Goal: Task Accomplishment & Management: Use online tool/utility

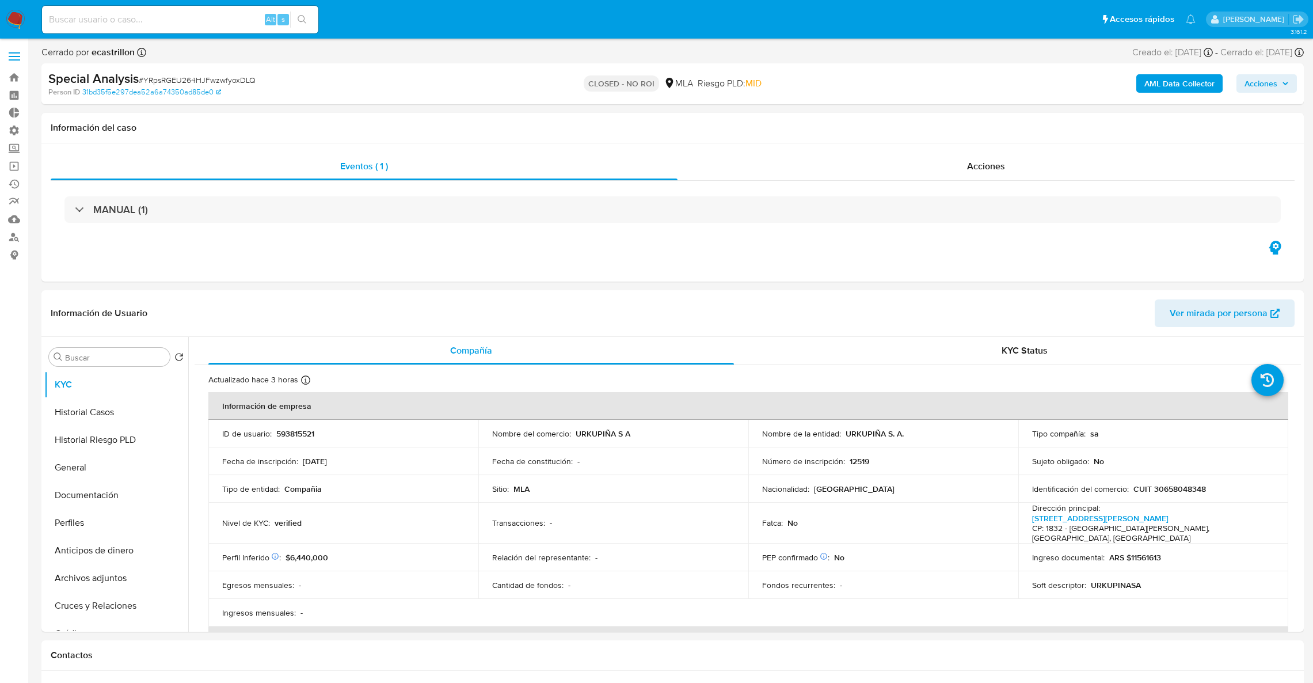
select select "10"
drag, startPoint x: 0, startPoint y: 0, endPoint x: 118, endPoint y: 16, distance: 119.1
click at [118, 15] on input at bounding box center [180, 19] width 276 height 15
paste input "2398148038"
type input "2398148038"
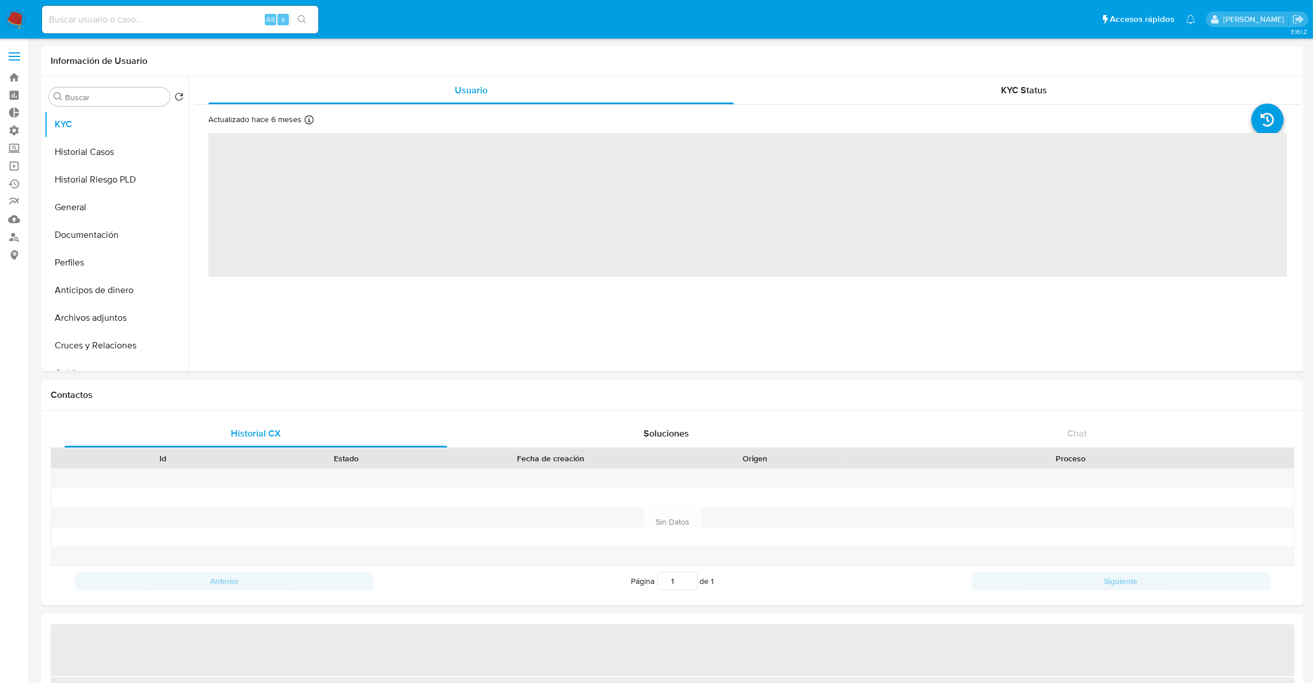
select select "10"
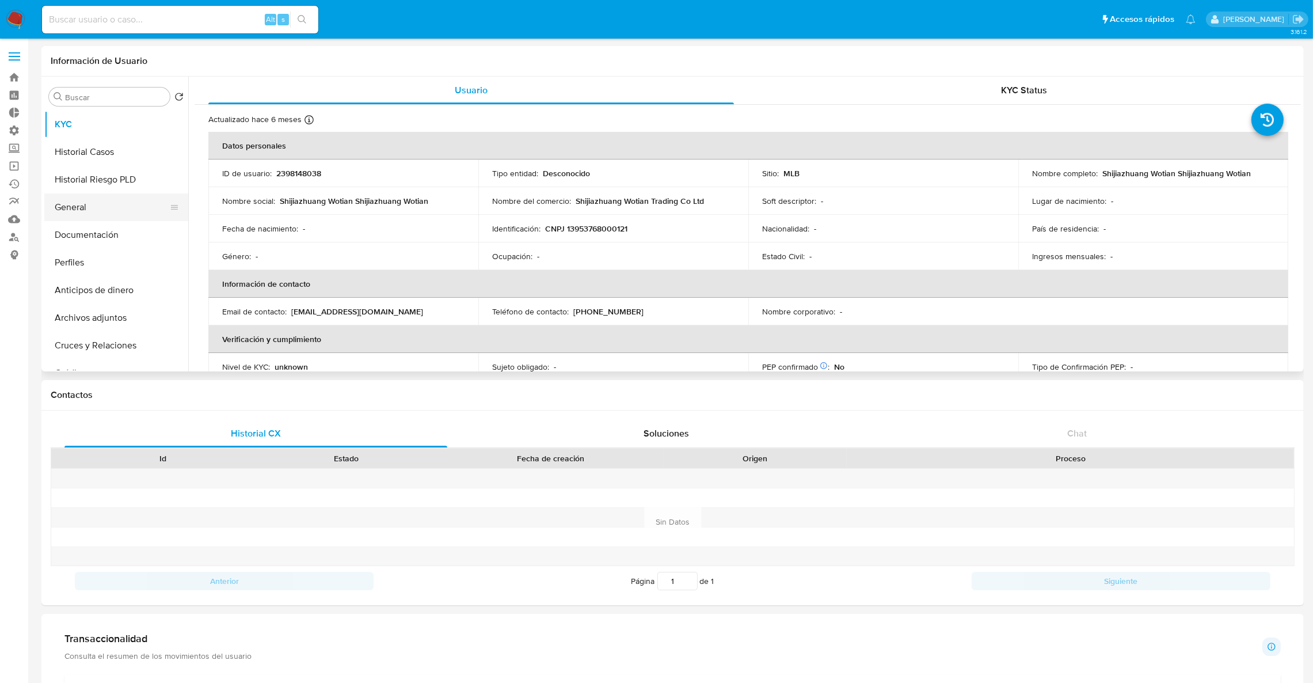
click at [88, 209] on button "General" at bounding box center [111, 207] width 135 height 28
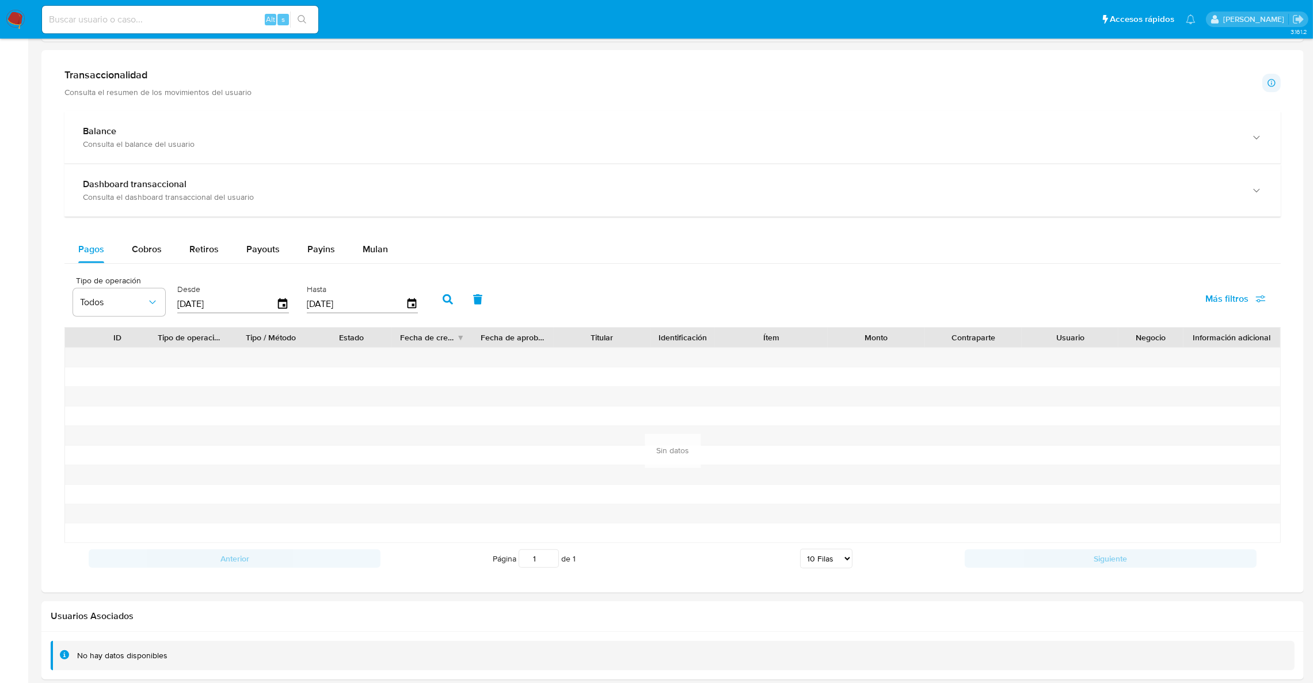
scroll to position [620, 0]
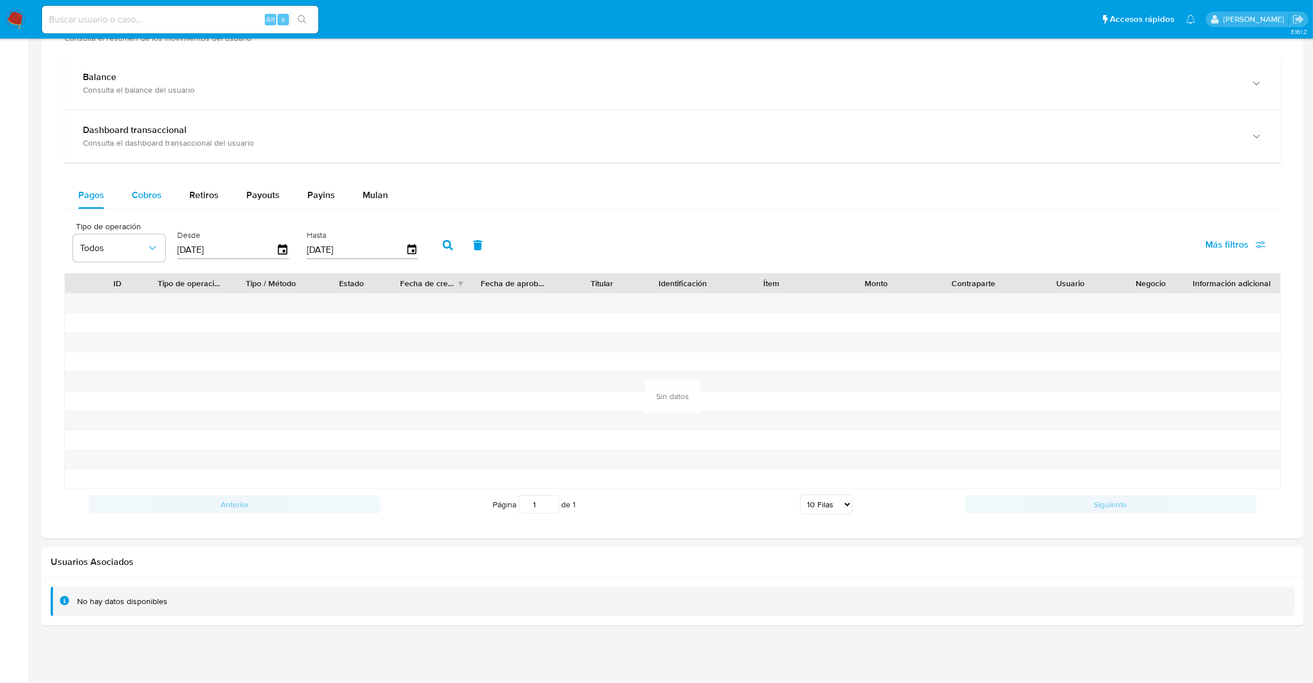
click at [132, 193] on span "Cobros" at bounding box center [147, 194] width 30 height 13
select select "10"
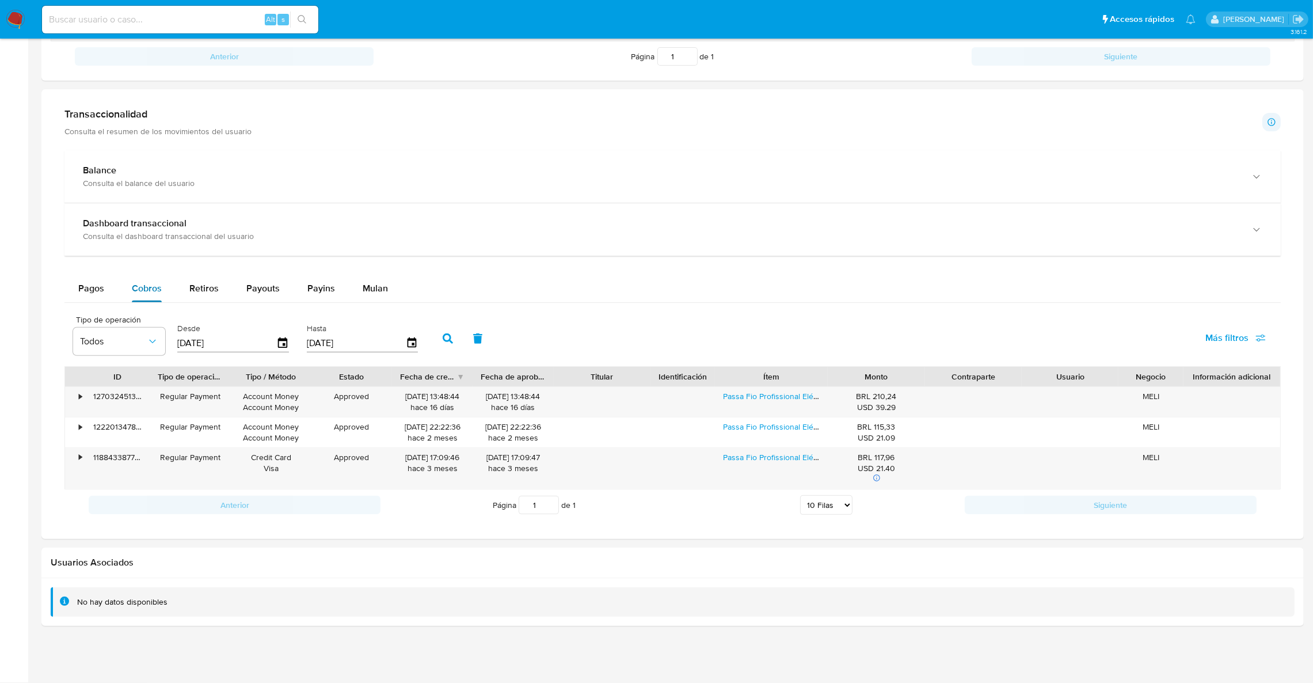
scroll to position [526, 0]
click at [16, 12] on img at bounding box center [16, 20] width 20 height 20
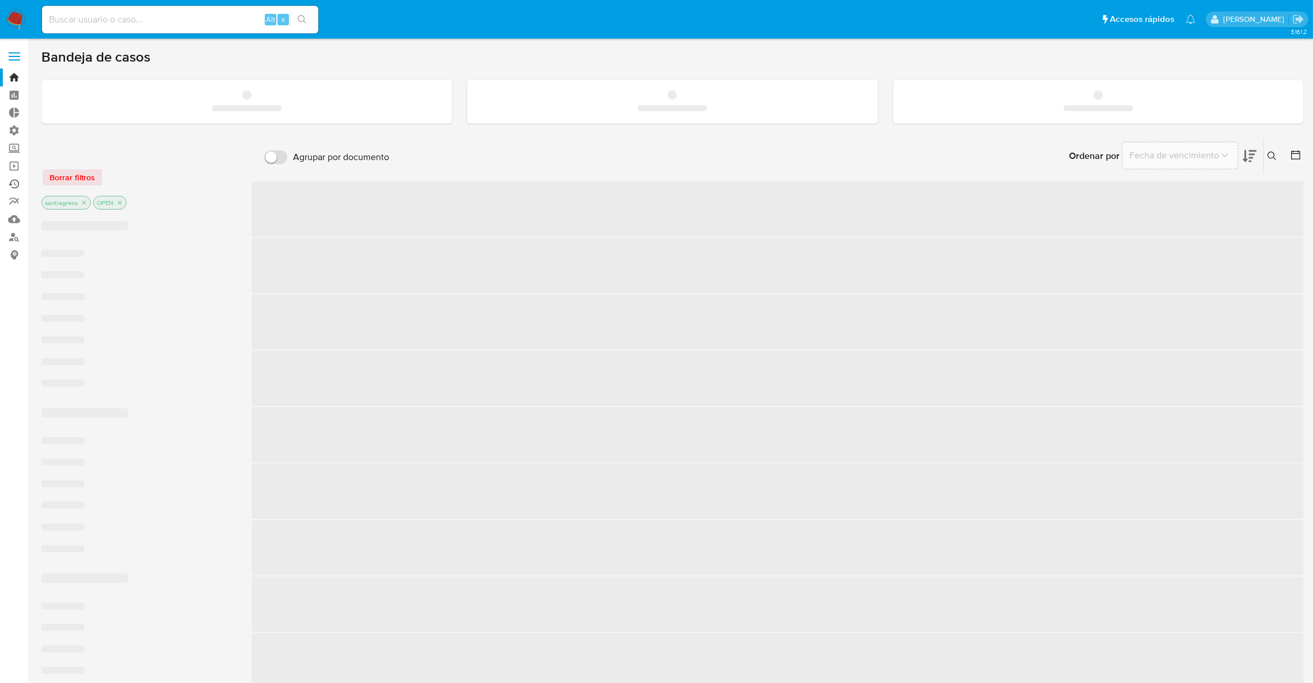
click at [13, 185] on link "Ejecuciones automáticas" at bounding box center [68, 184] width 137 height 18
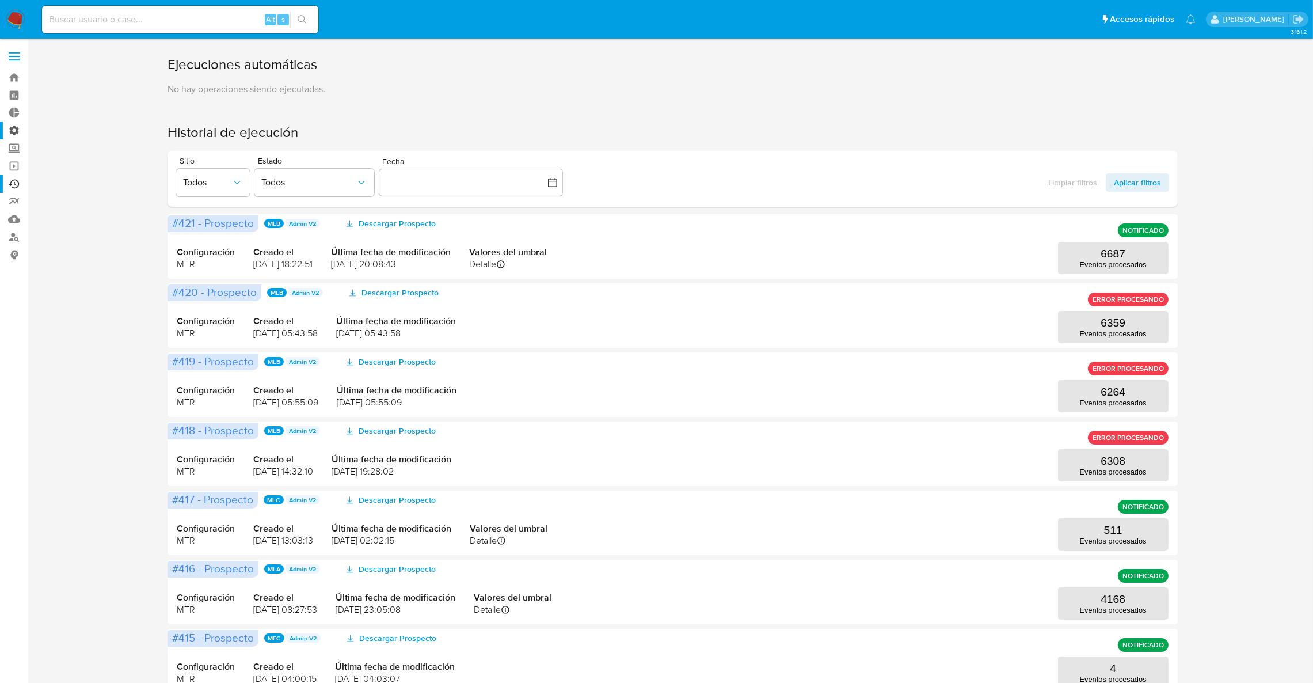
click at [9, 131] on label "Administración" at bounding box center [68, 130] width 137 height 18
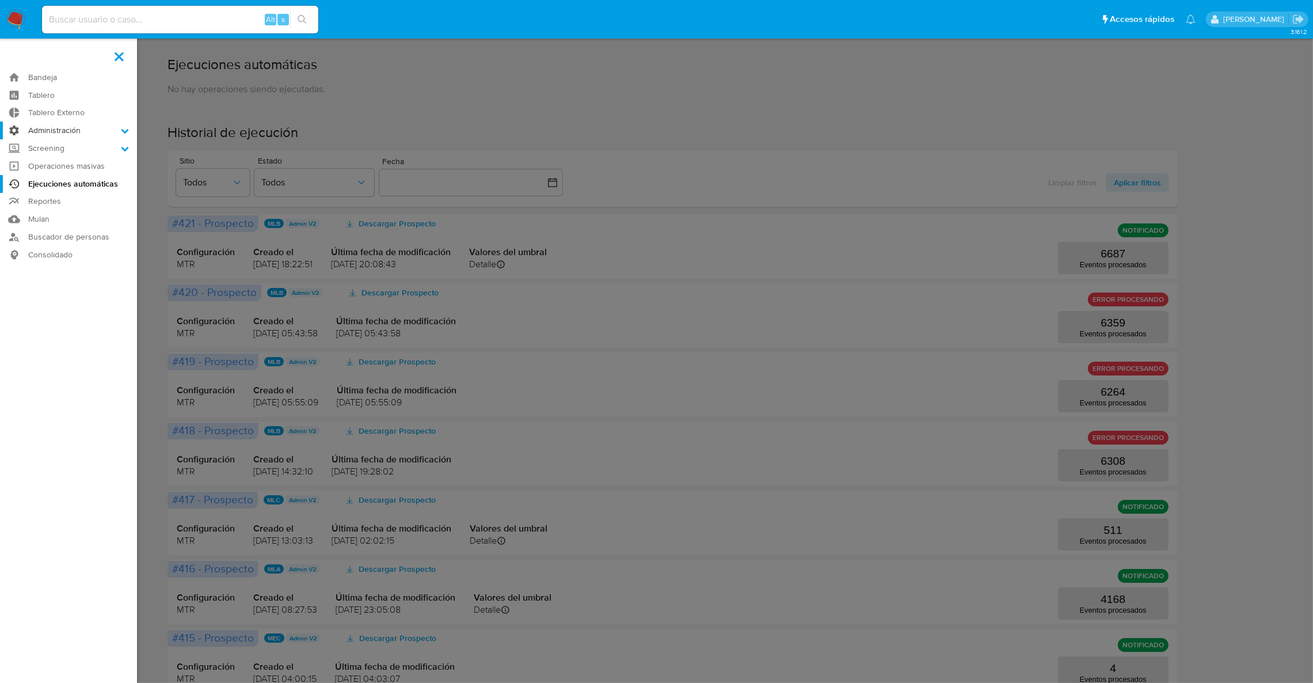
click at [0, 0] on input "Administración" at bounding box center [0, 0] width 0 height 0
click at [40, 146] on link "Reglas" at bounding box center [68, 146] width 137 height 14
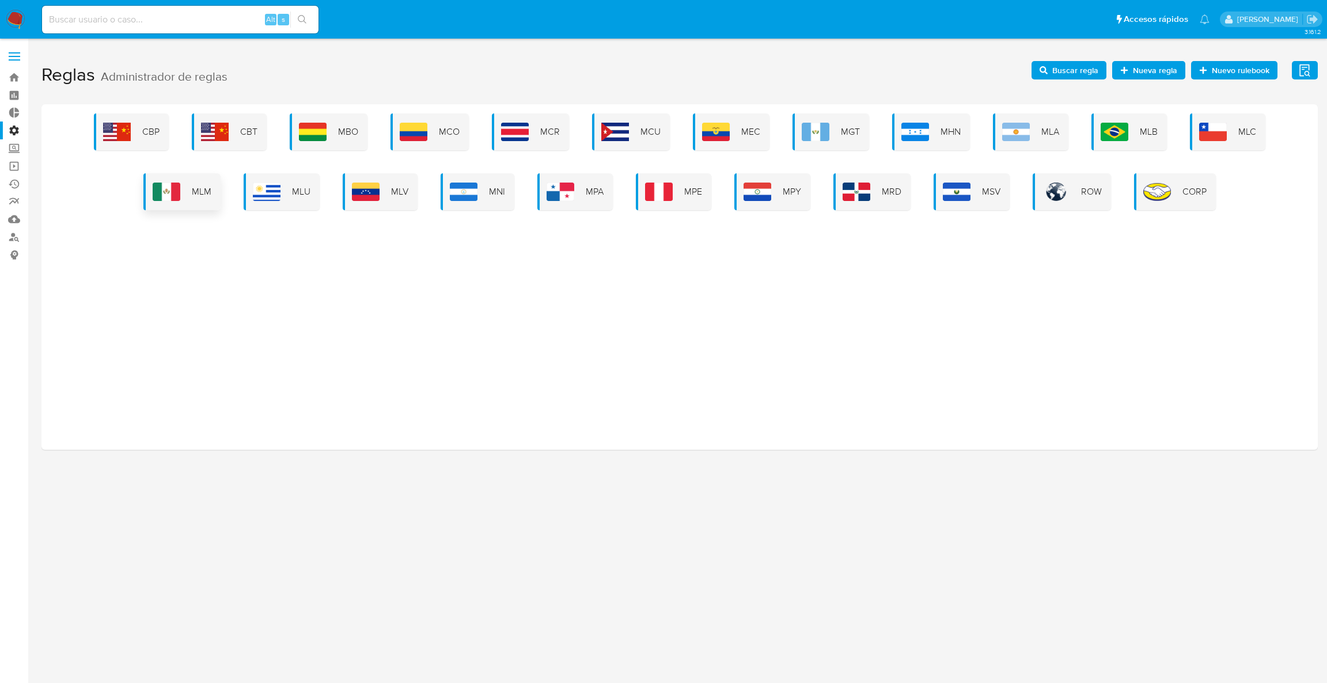
click at [180, 183] on img at bounding box center [167, 192] width 28 height 18
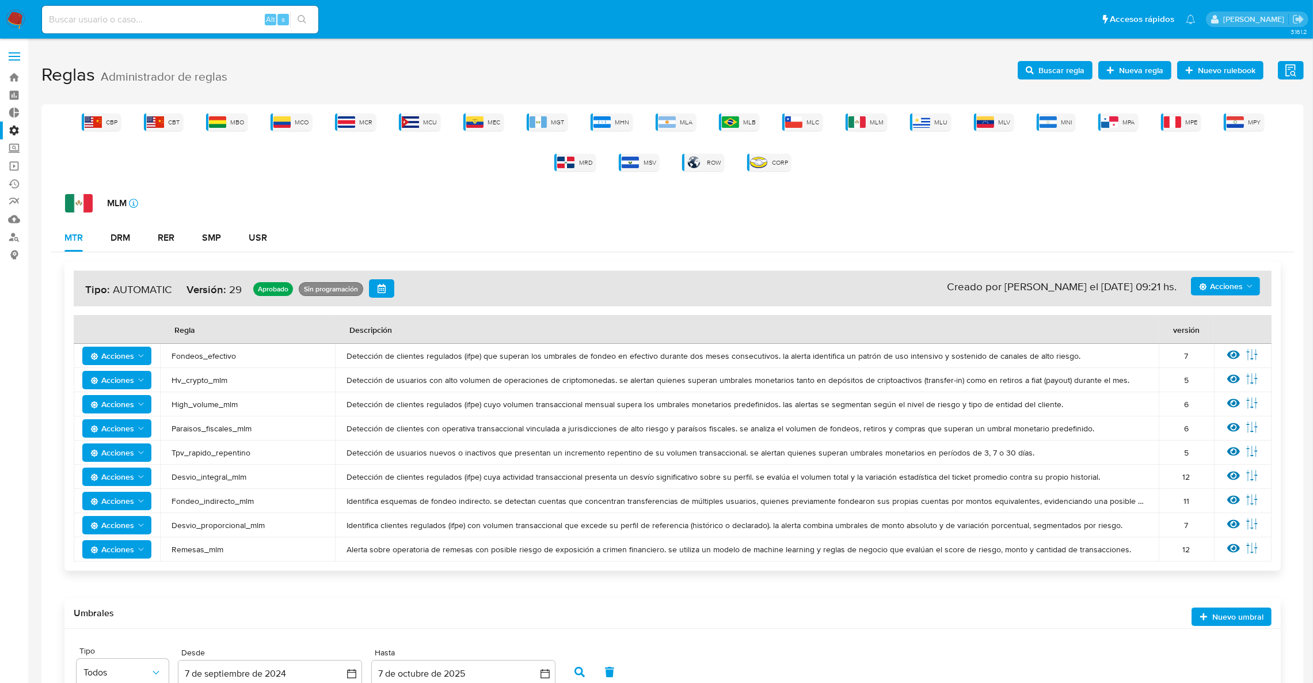
click at [1229, 290] on span "Acciones" at bounding box center [1221, 286] width 44 height 18
click at [1229, 430] on button "Simular" at bounding box center [1225, 426] width 104 height 28
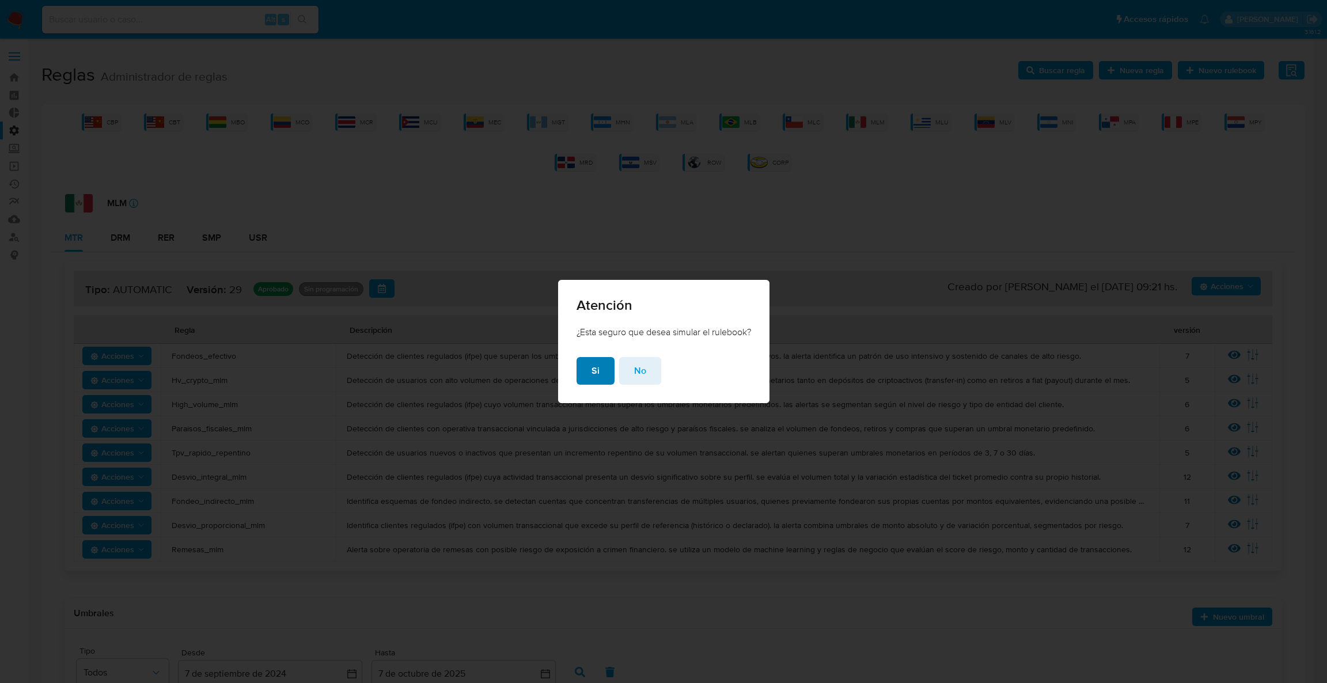
click at [587, 376] on button "Si" at bounding box center [595, 371] width 38 height 28
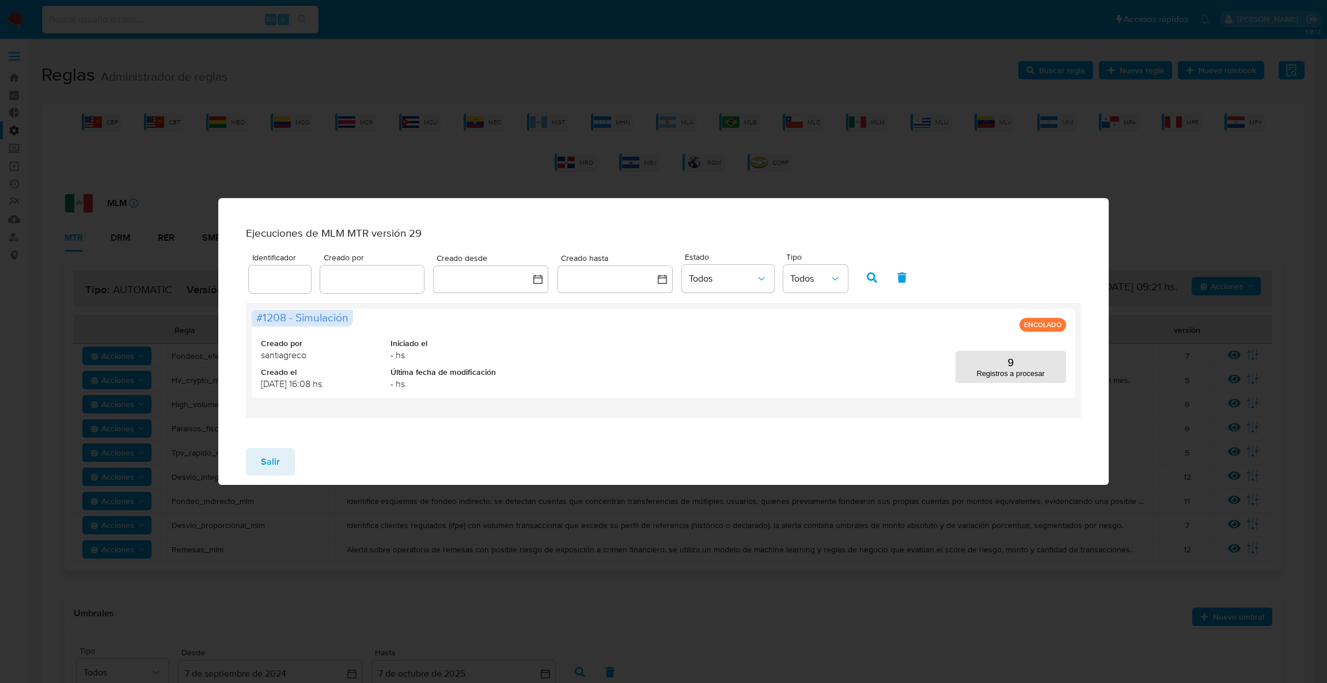
drag, startPoint x: 1111, startPoint y: 161, endPoint x: 1184, endPoint y: 217, distance: 92.5
click at [1111, 161] on div "Ejecuciones de MLM MTR versión 29 Identificador Creado por Creado desde Creado …" at bounding box center [663, 341] width 1327 height 683
click at [257, 473] on button "Salir" at bounding box center [270, 462] width 49 height 28
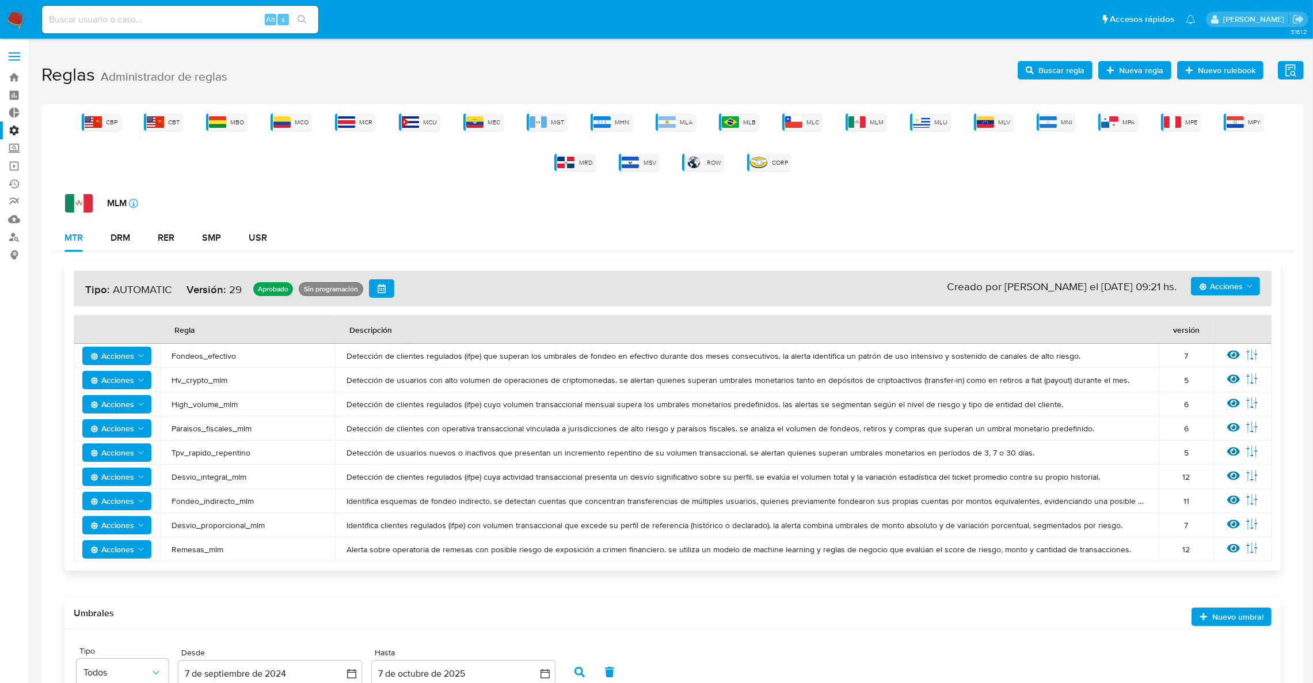
click at [1234, 288] on span "Acciones" at bounding box center [1221, 286] width 44 height 18
click at [1227, 393] on button "Ejecuciones" at bounding box center [1225, 398] width 104 height 28
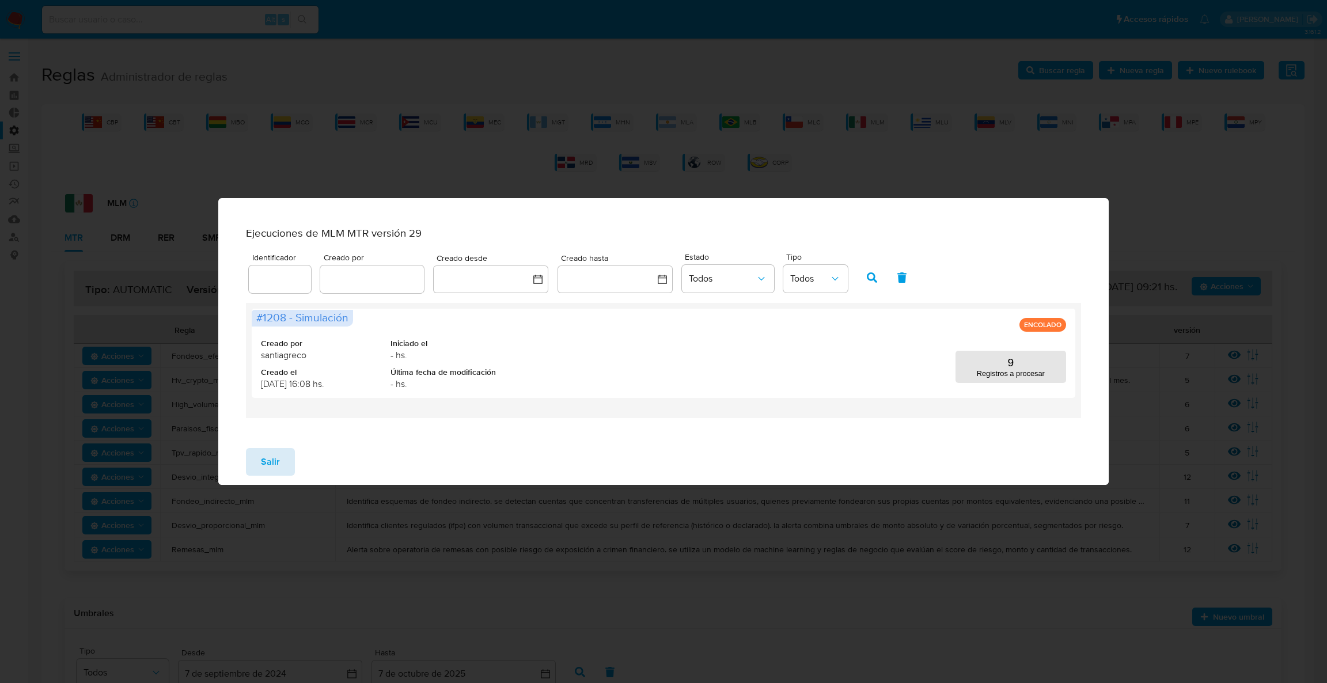
click at [255, 462] on button "Salir" at bounding box center [270, 462] width 49 height 28
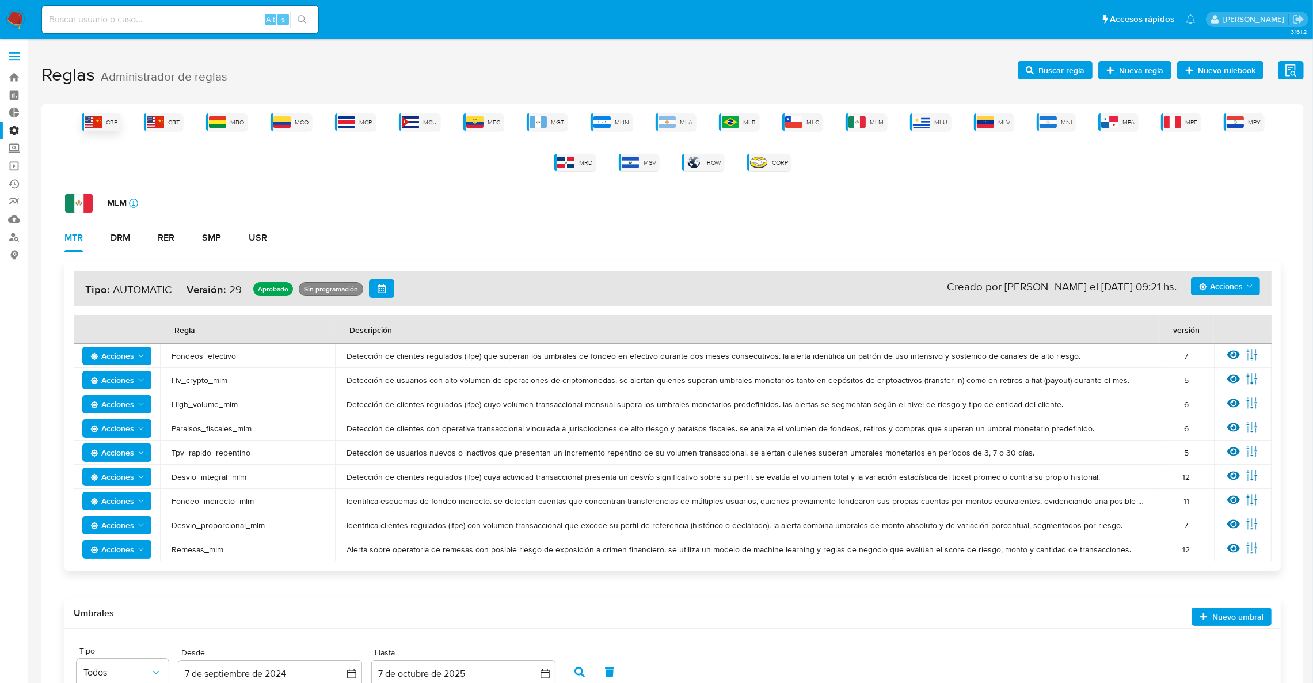
click at [82, 127] on div "CBP" at bounding box center [101, 121] width 39 height 17
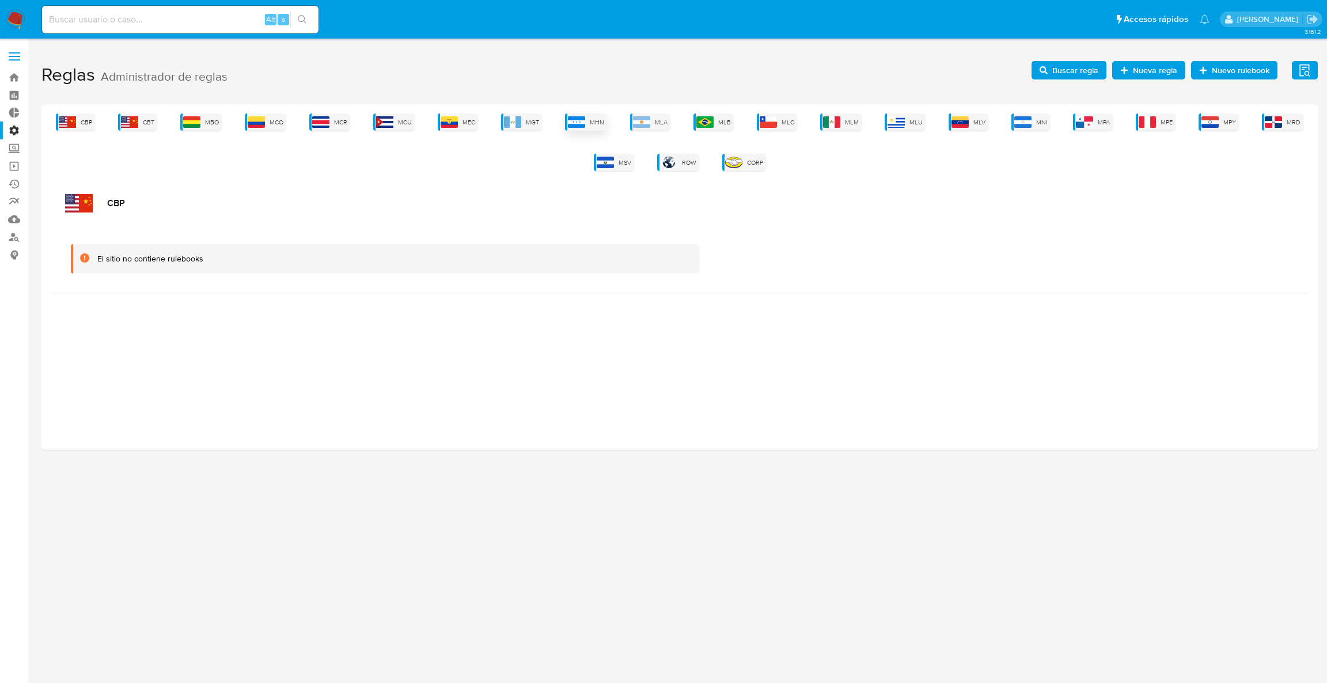
click at [593, 123] on span "MHN" at bounding box center [597, 122] width 14 height 9
click at [663, 119] on span "MLA" at bounding box center [661, 122] width 13 height 9
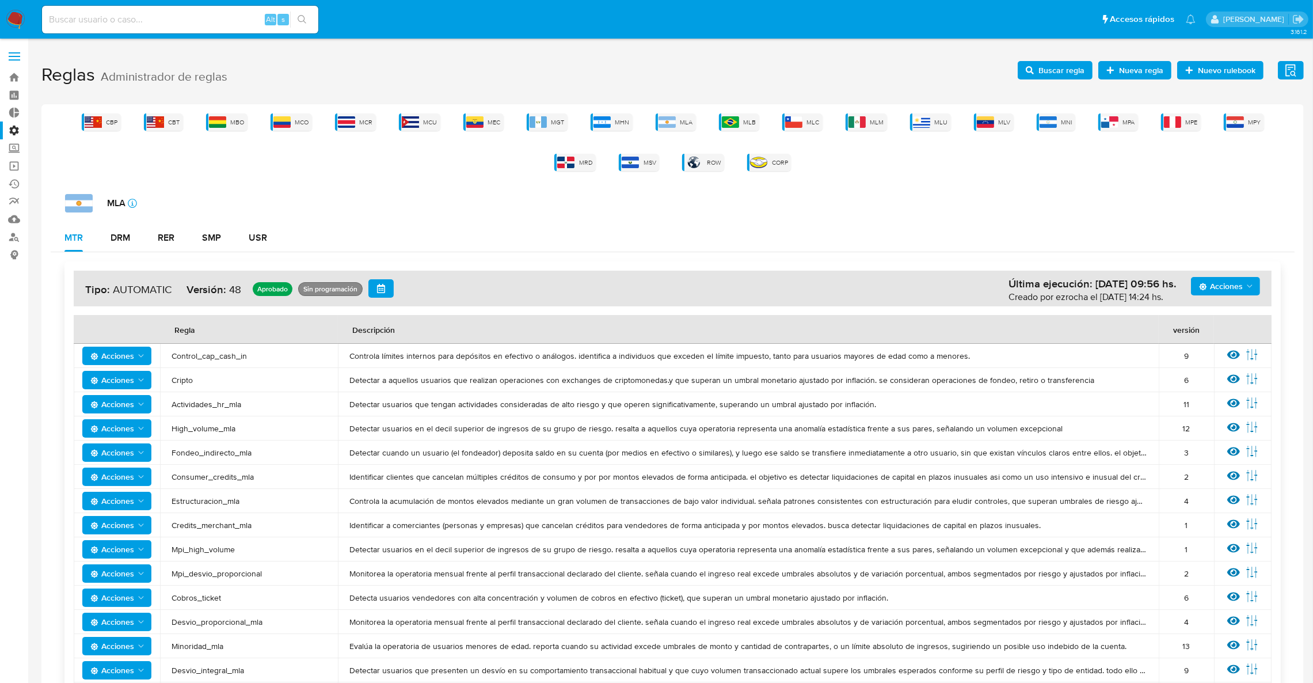
click at [1228, 279] on span "Acciones" at bounding box center [1221, 286] width 44 height 18
click at [1235, 396] on button "Ejecuciones" at bounding box center [1225, 398] width 104 height 28
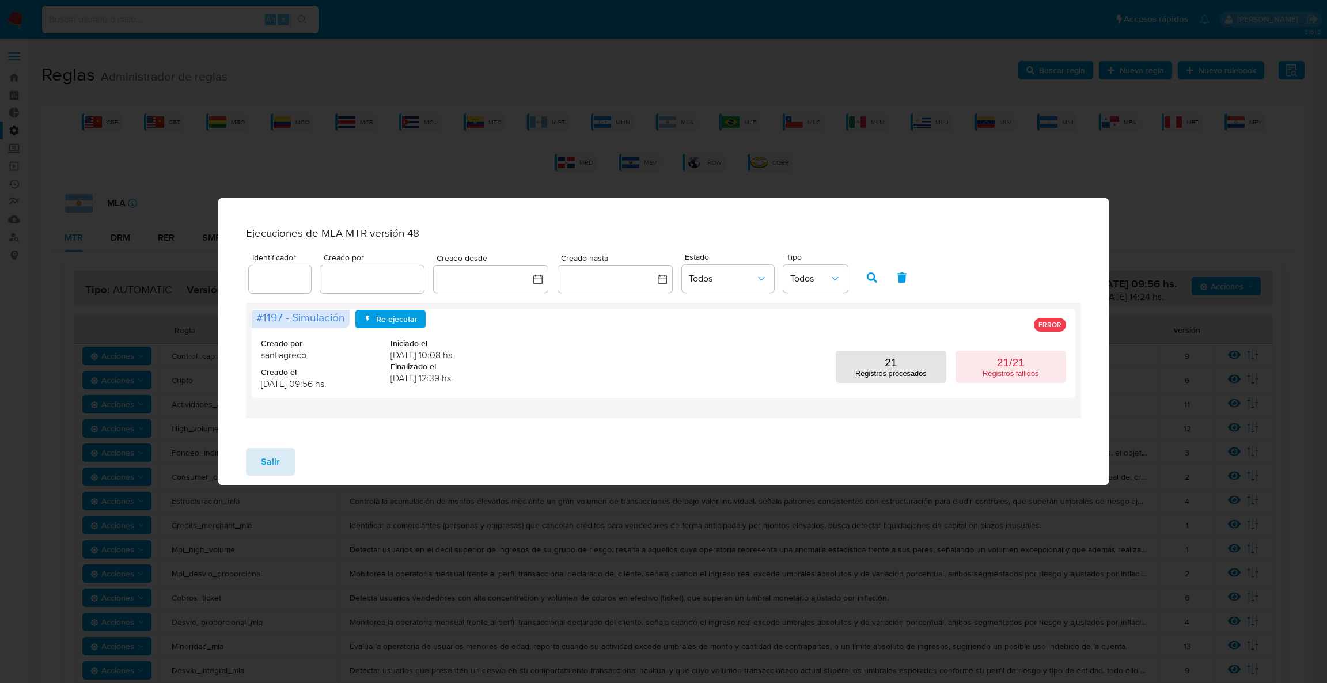
click at [279, 461] on button "Salir" at bounding box center [270, 462] width 49 height 28
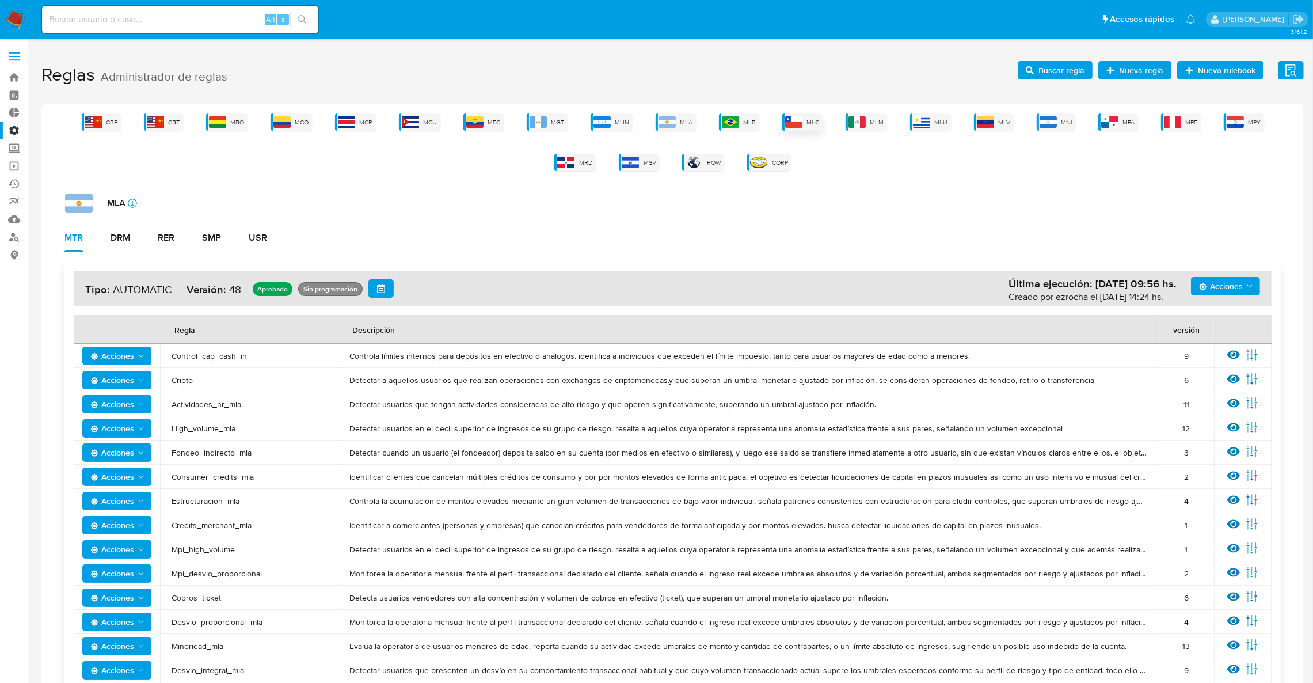
click at [783, 113] on div "MLC" at bounding box center [803, 121] width 40 height 17
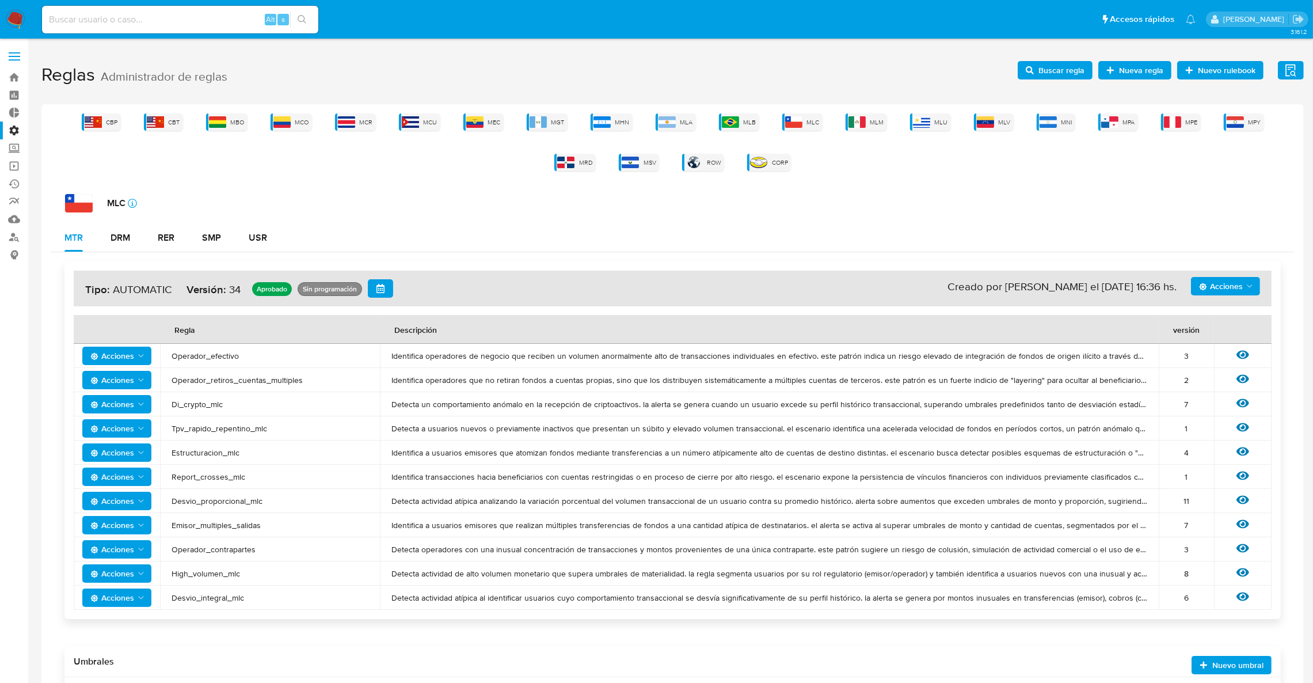
click at [1217, 293] on span "Acciones" at bounding box center [1221, 286] width 44 height 18
click at [1232, 347] on button "Ver historico" at bounding box center [1225, 343] width 104 height 28
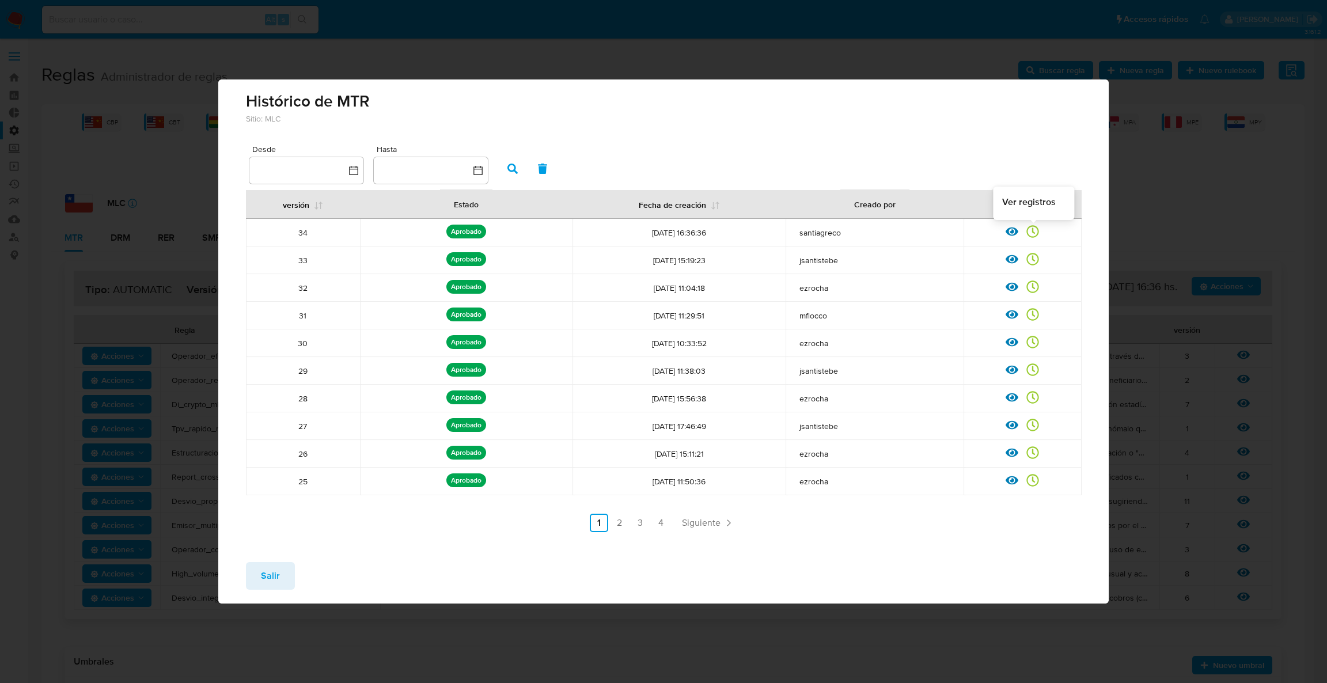
click at [1031, 240] on div at bounding box center [1032, 235] width 13 height 12
click at [1030, 233] on icon at bounding box center [1032, 231] width 13 height 13
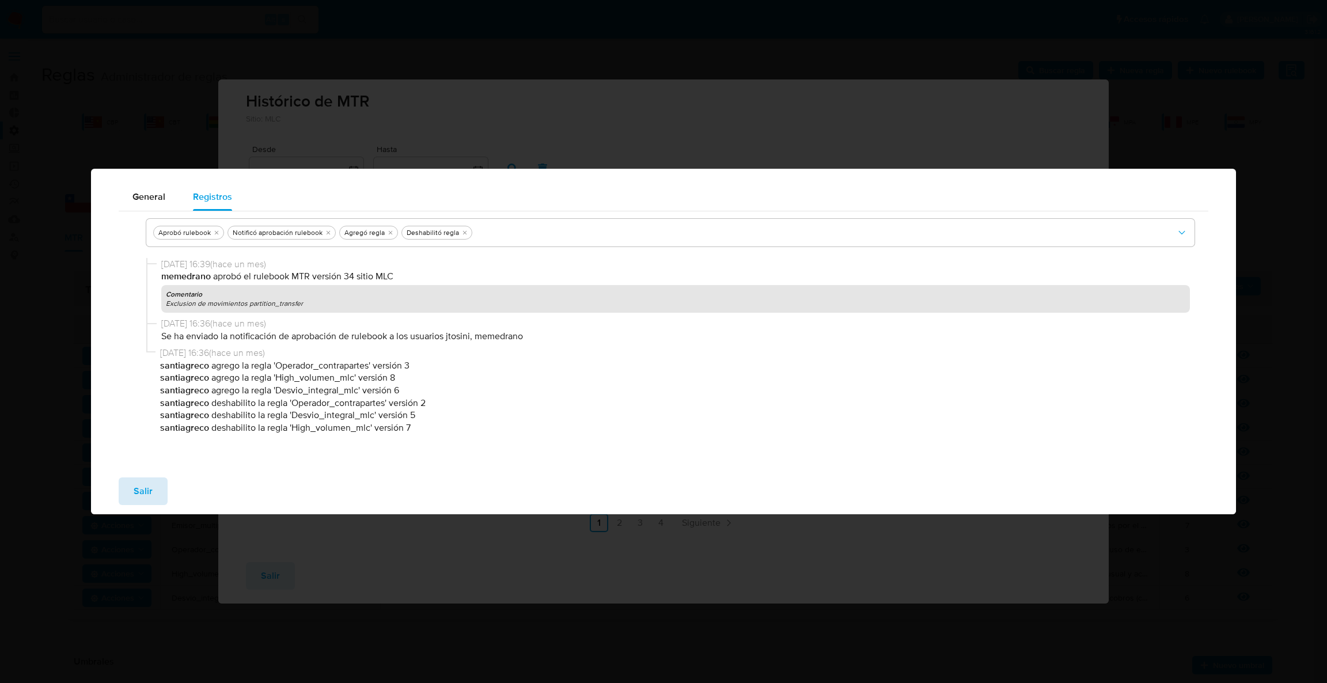
click at [145, 496] on span "Salir" at bounding box center [143, 490] width 19 height 25
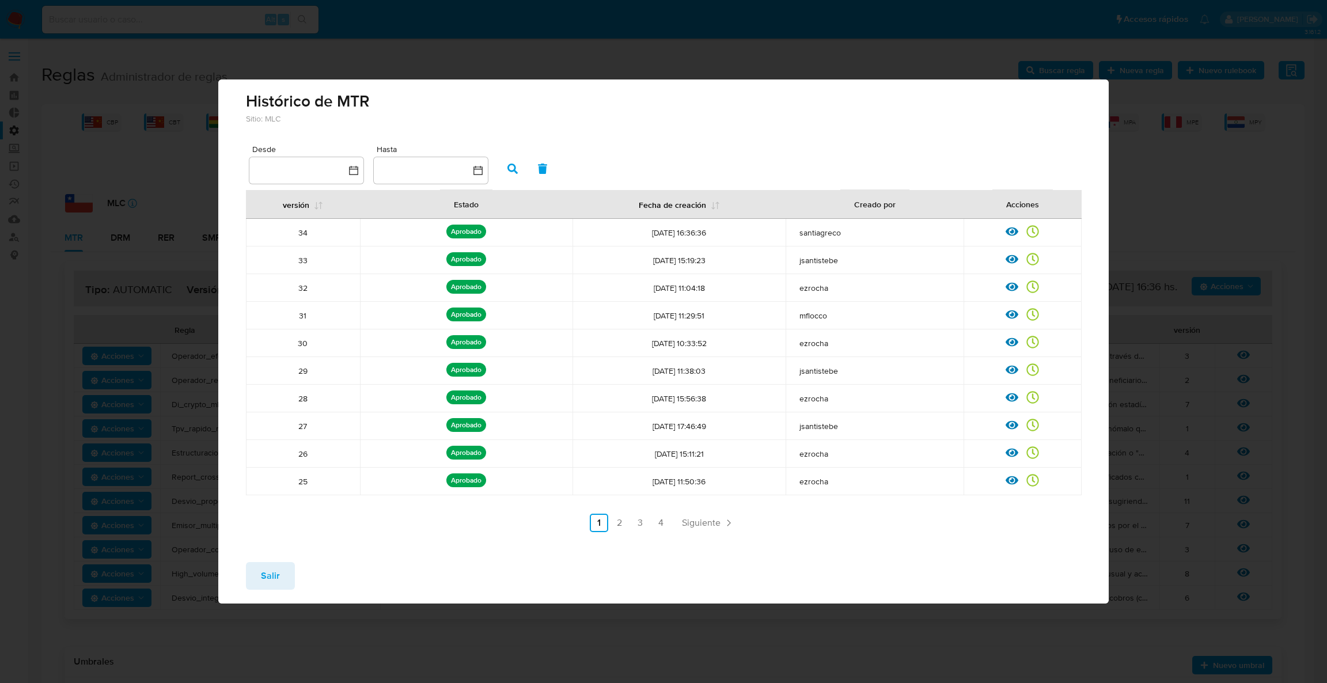
click at [246, 578] on button "Salir" at bounding box center [270, 576] width 49 height 28
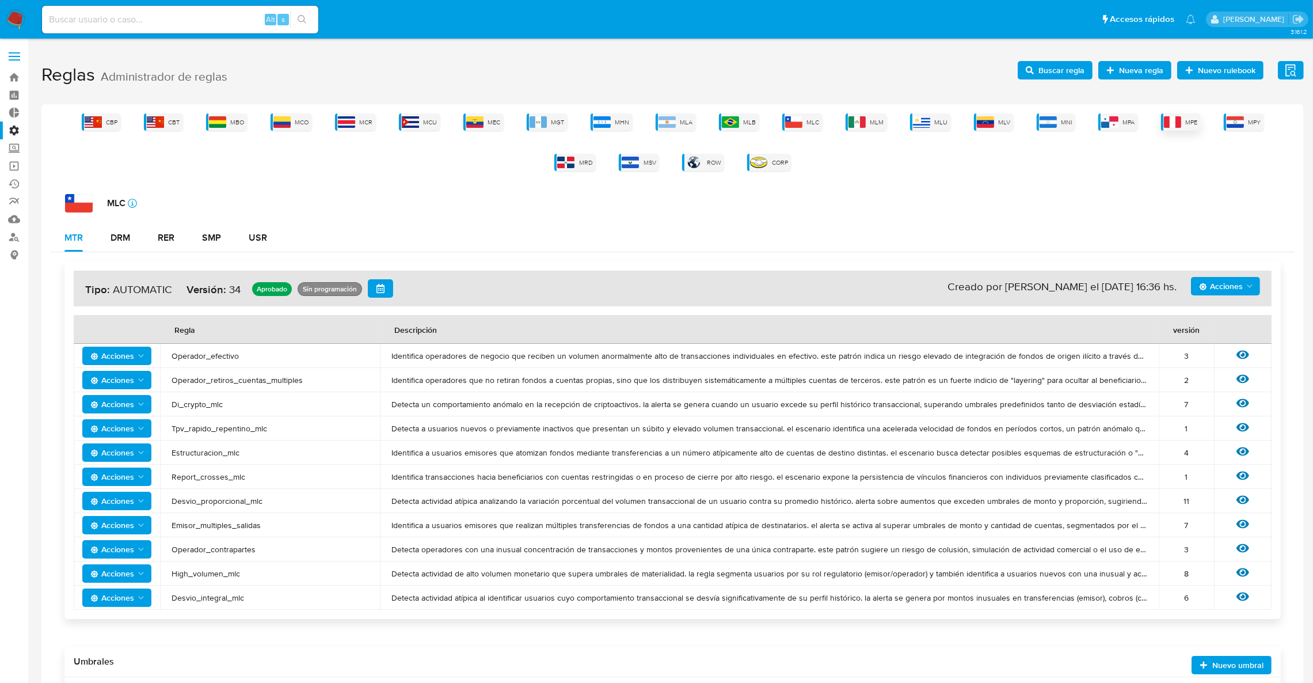
click at [1161, 117] on div "MPE" at bounding box center [1181, 121] width 40 height 17
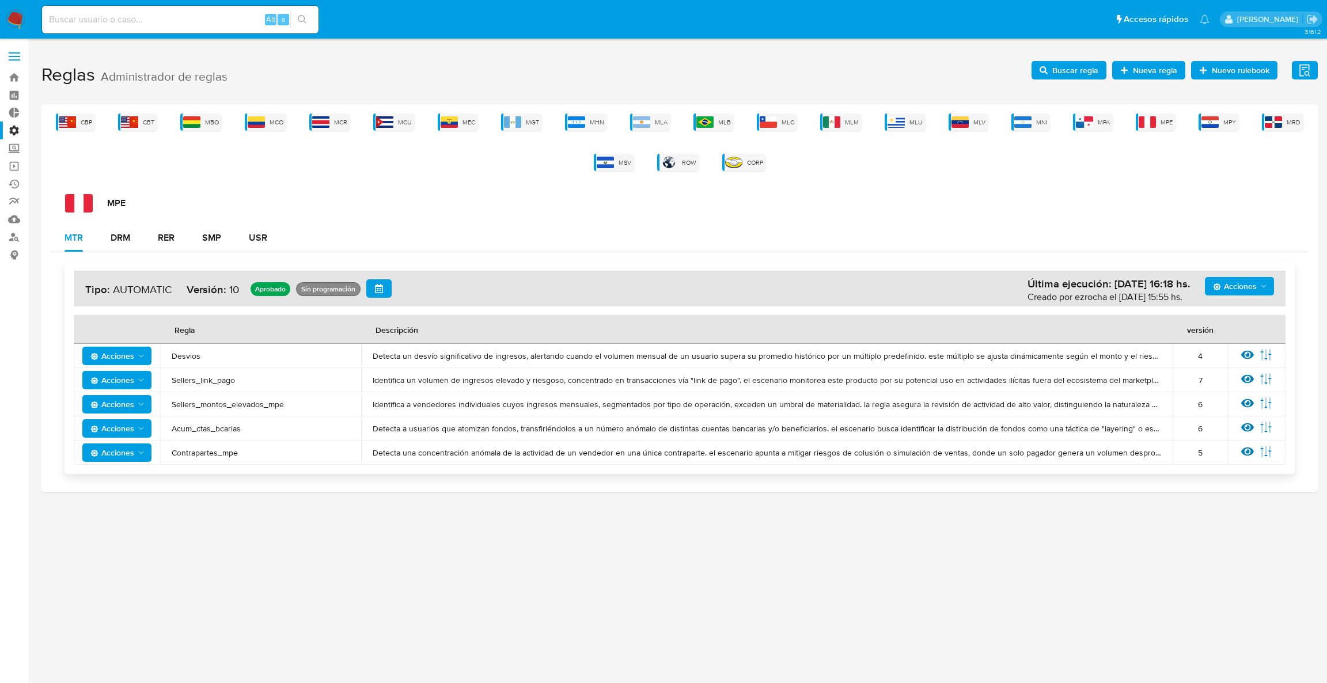
click at [1244, 286] on span "Acciones" at bounding box center [1235, 286] width 44 height 18
click at [1245, 347] on button "Ver historico" at bounding box center [1239, 343] width 104 height 28
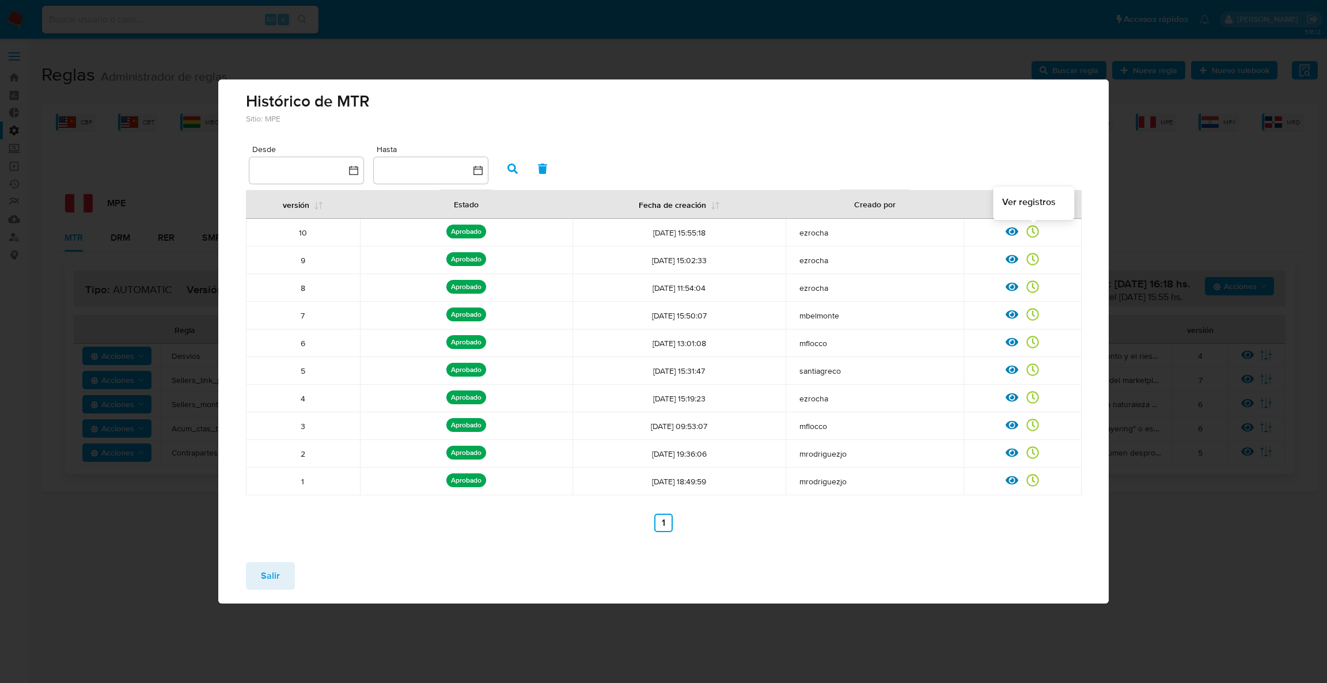
click at [1034, 229] on icon at bounding box center [1032, 231] width 13 height 13
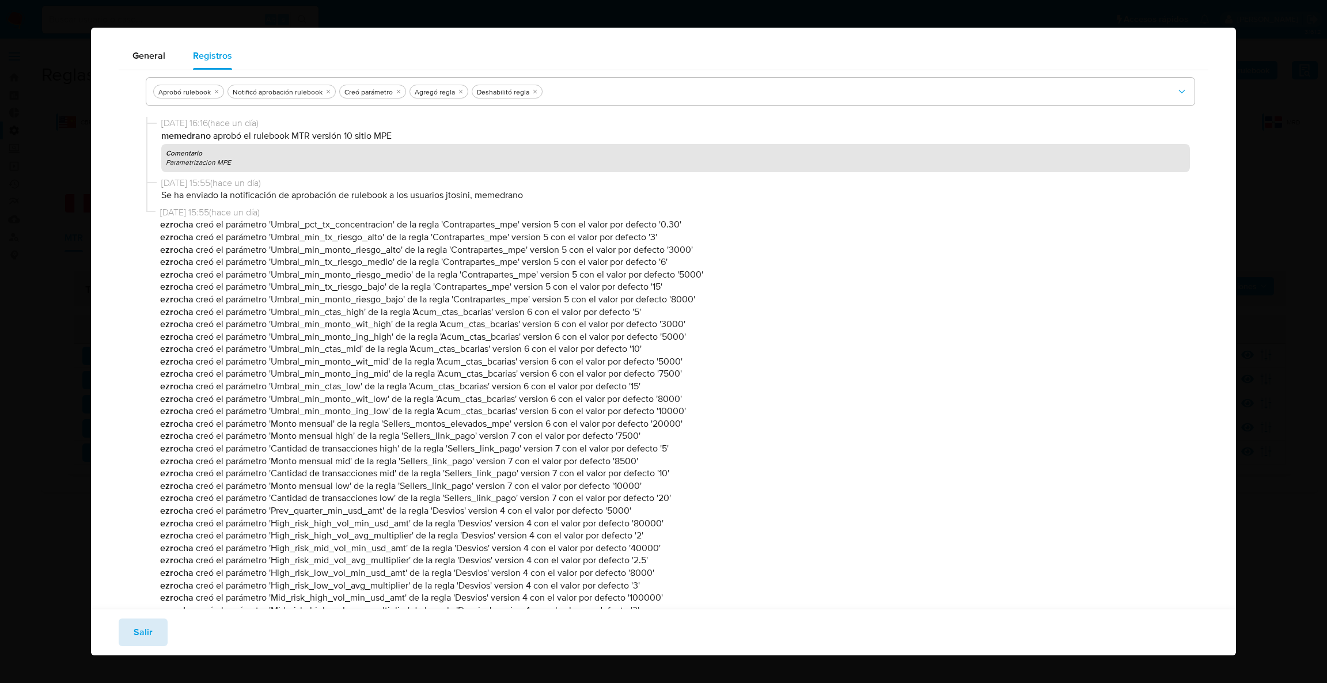
click at [143, 638] on span "Salir" at bounding box center [143, 632] width 19 height 25
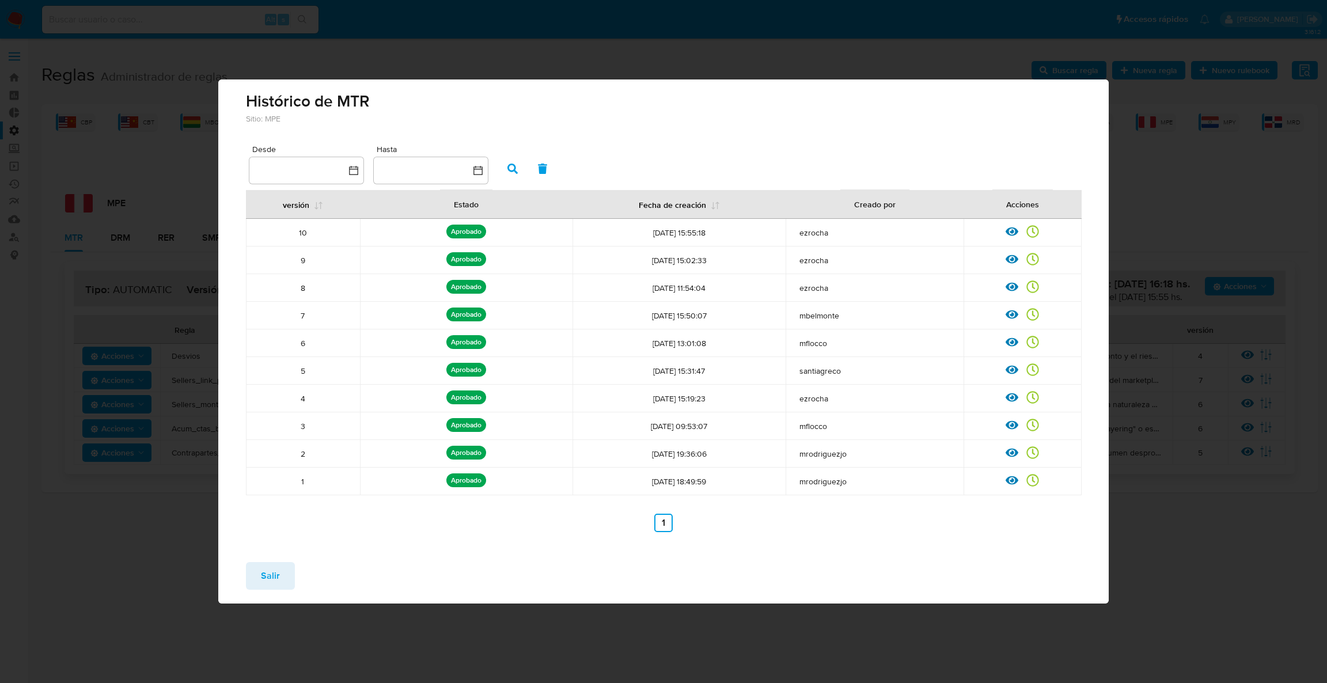
click at [274, 574] on span "Salir" at bounding box center [270, 575] width 19 height 25
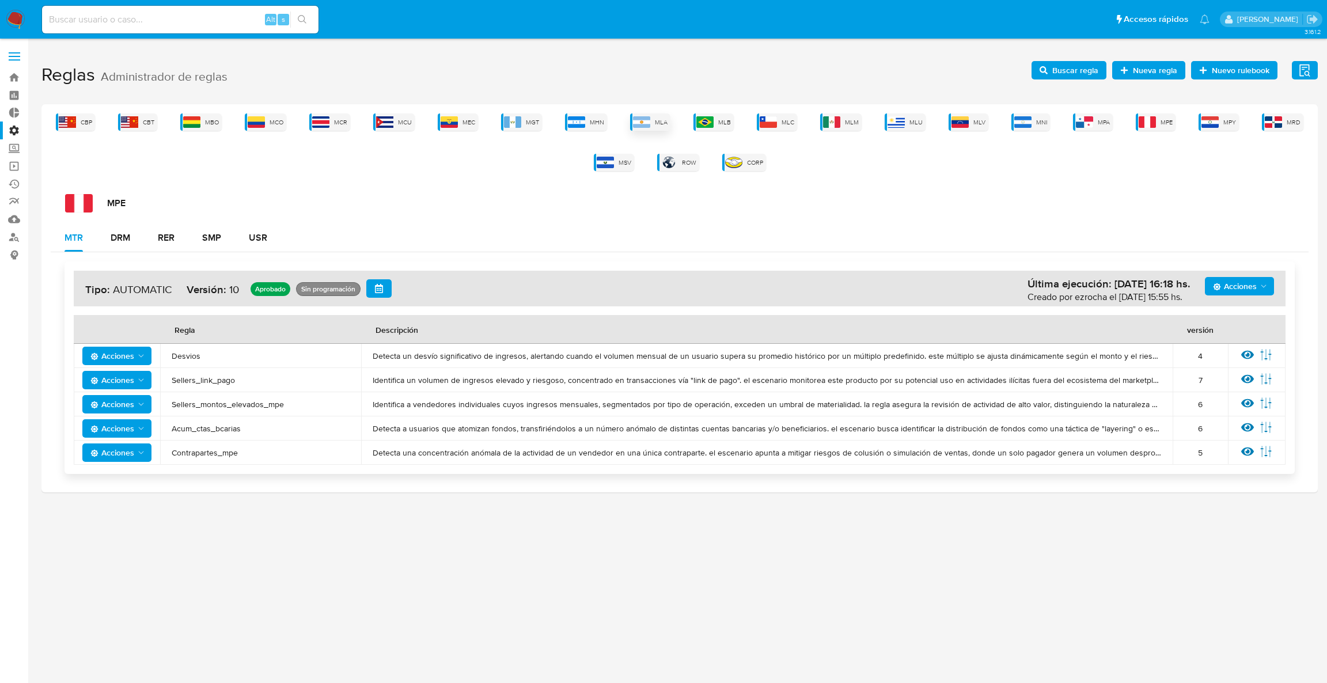
click at [656, 118] on span "MLA" at bounding box center [661, 122] width 13 height 9
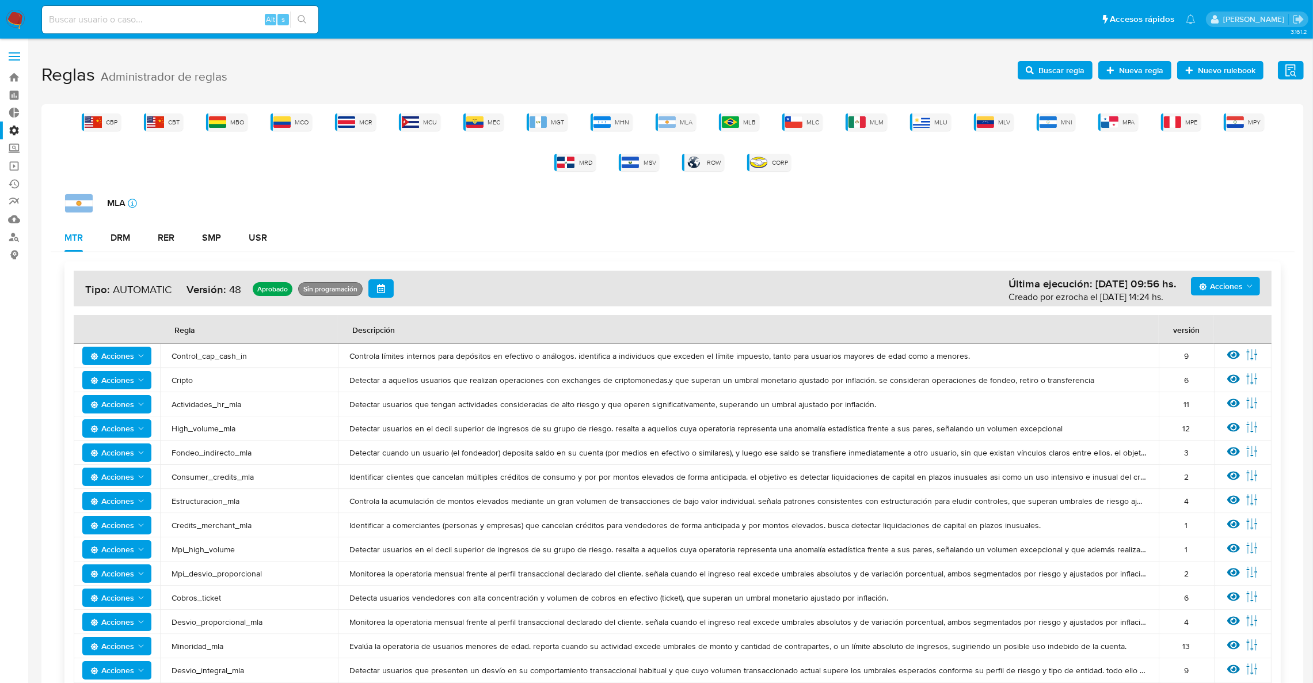
click at [1217, 287] on span "Acciones" at bounding box center [1221, 286] width 44 height 18
click at [1231, 393] on button "Ejecuciones" at bounding box center [1225, 398] width 104 height 28
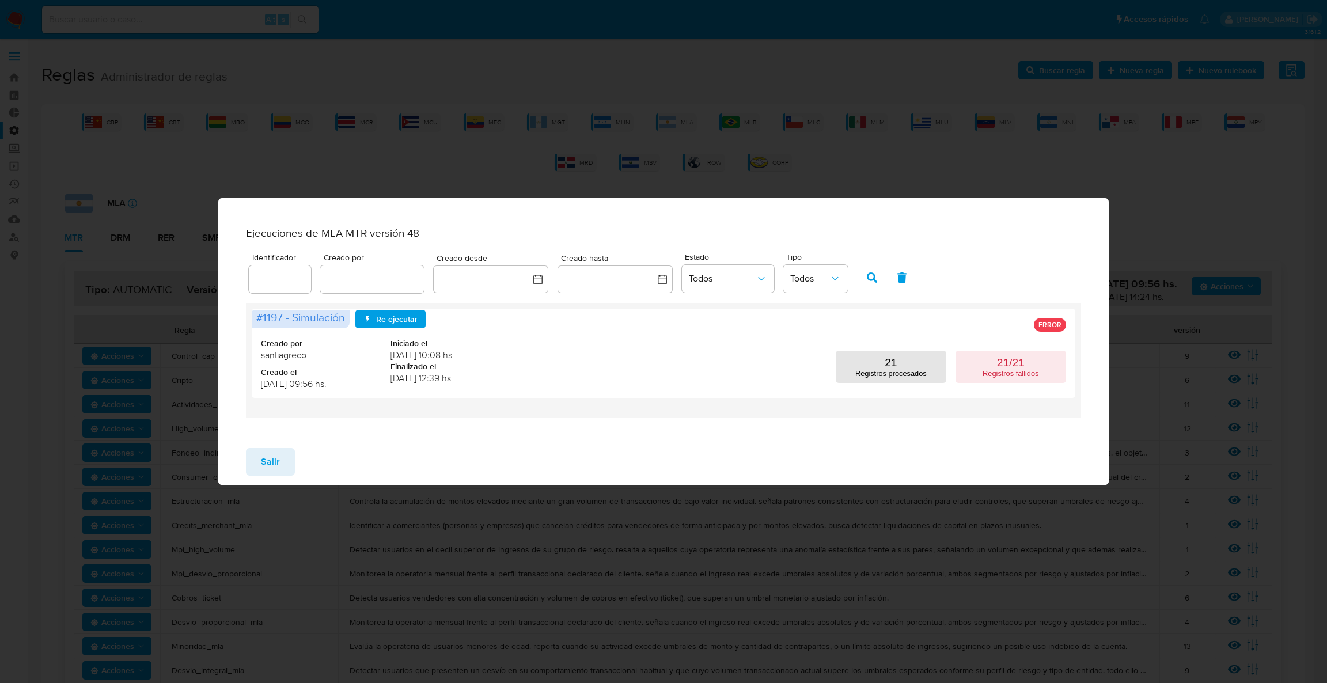
drag, startPoint x: 272, startPoint y: 472, endPoint x: 393, endPoint y: 417, distance: 133.0
click at [272, 472] on span "Salir" at bounding box center [270, 461] width 19 height 25
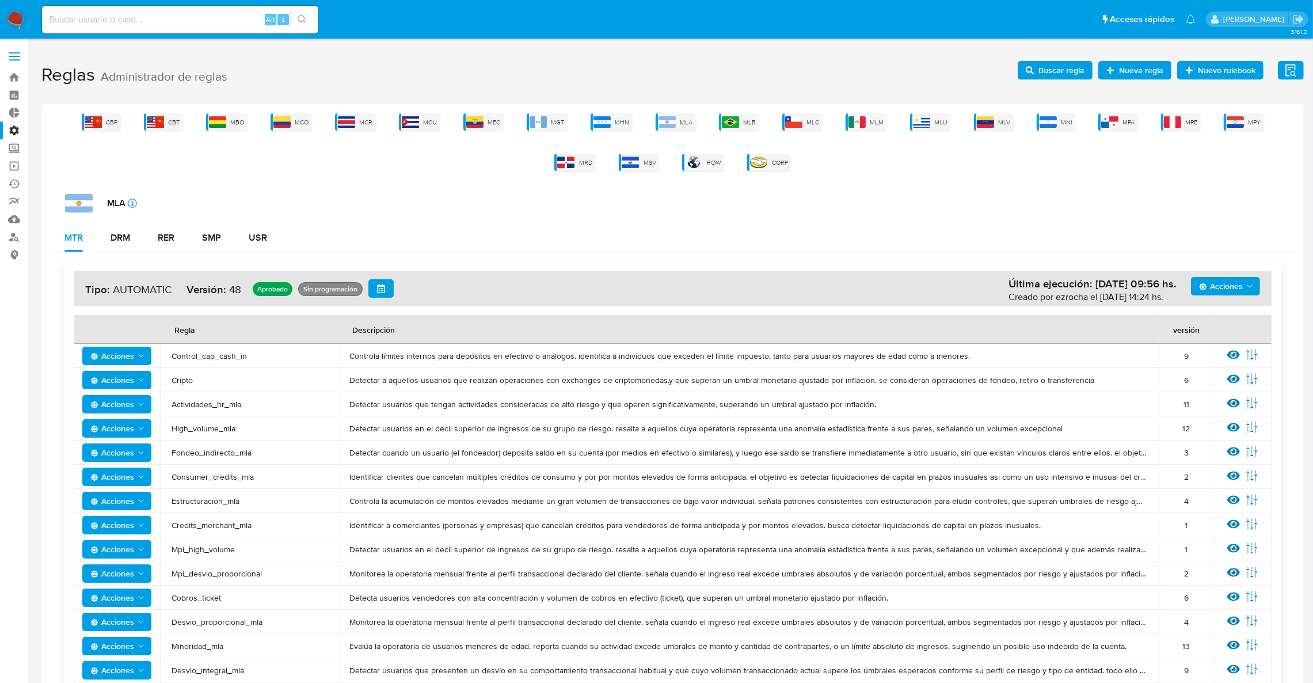
click at [1236, 304] on div "Acciones Última ejecución: 07/10/2025 09:56 hs. Creado por ezrocha el 06/10/202…" at bounding box center [673, 289] width 1198 height 36
click at [1239, 294] on span "Acciones" at bounding box center [1221, 286] width 44 height 18
click at [1228, 345] on button "Ver historico" at bounding box center [1225, 343] width 104 height 28
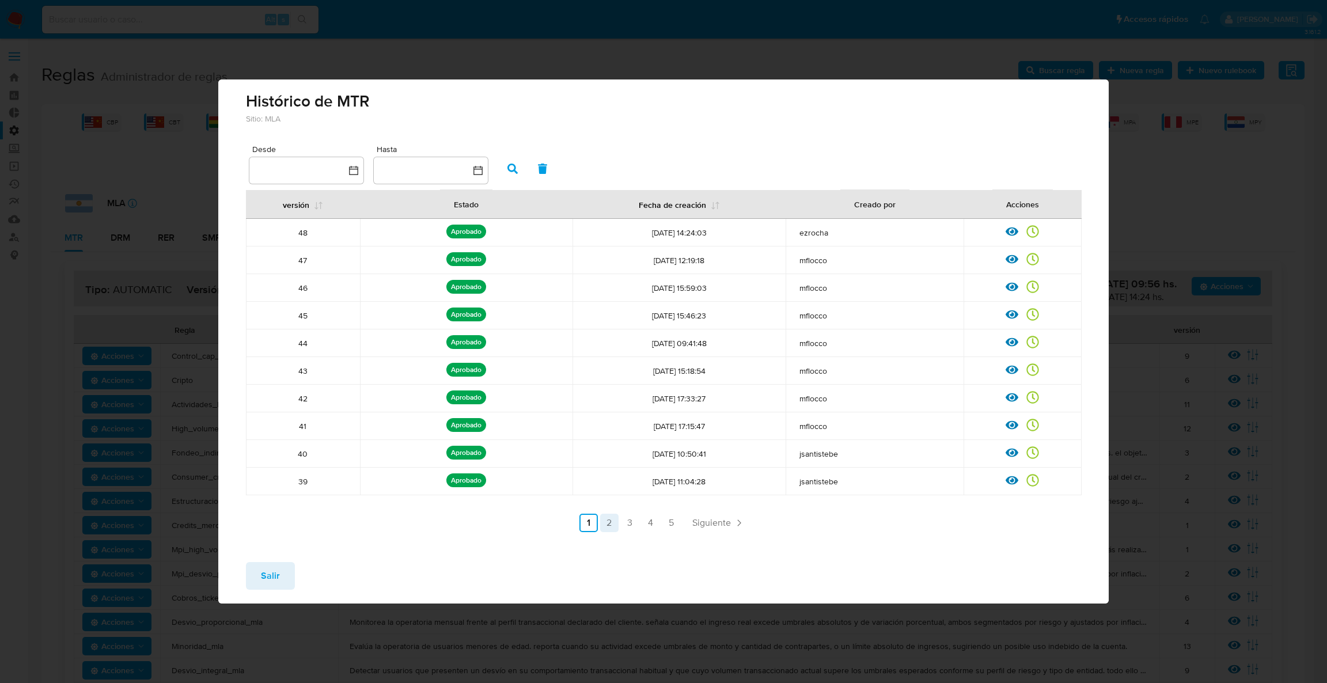
click at [607, 523] on link "2" at bounding box center [609, 523] width 18 height 18
click at [661, 529] on link "3" at bounding box center [660, 523] width 18 height 18
click at [679, 519] on link "4" at bounding box center [681, 523] width 18 height 18
click at [700, 521] on link "5" at bounding box center [702, 523] width 18 height 18
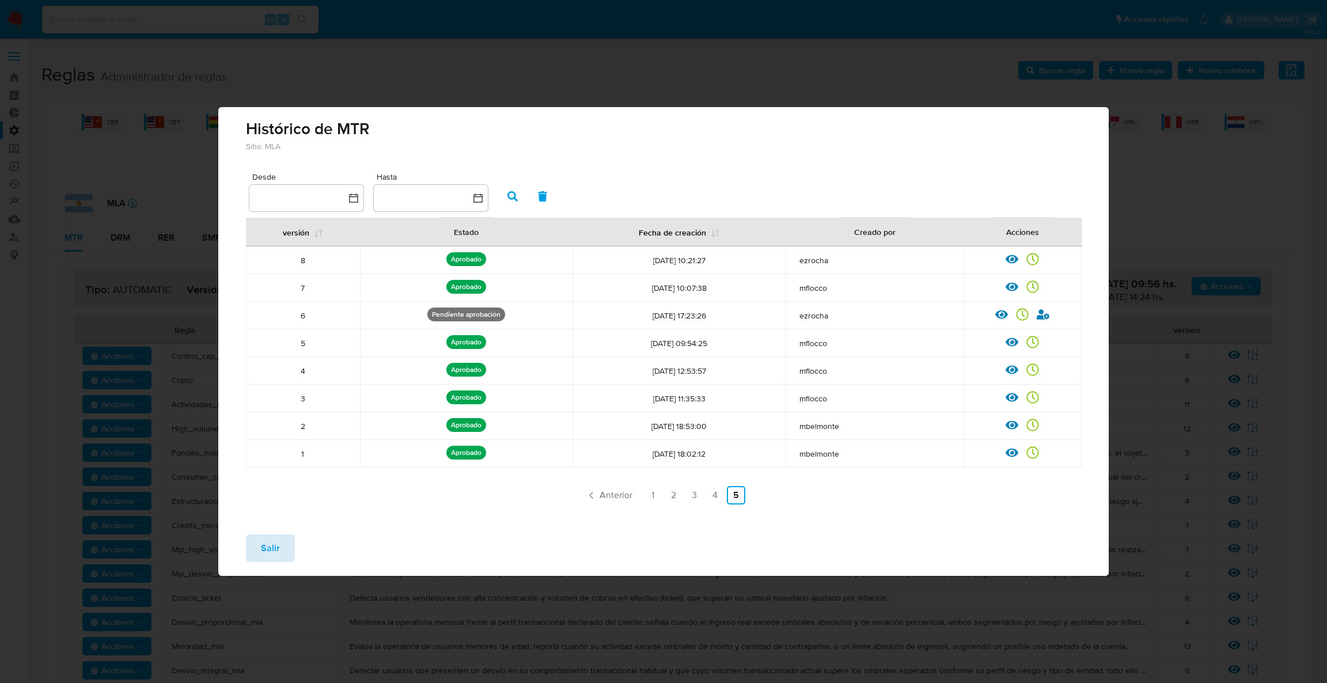
click at [274, 552] on span "Salir" at bounding box center [270, 547] width 19 height 25
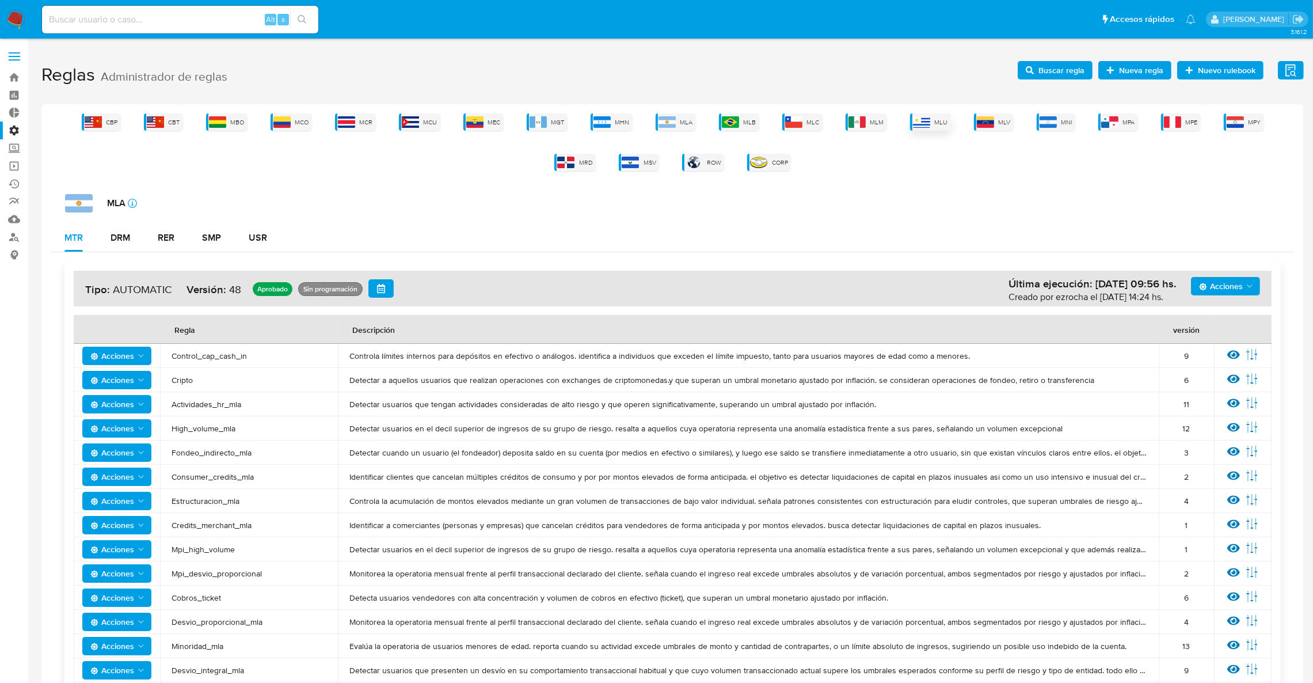
click at [913, 119] on img at bounding box center [921, 122] width 17 height 12
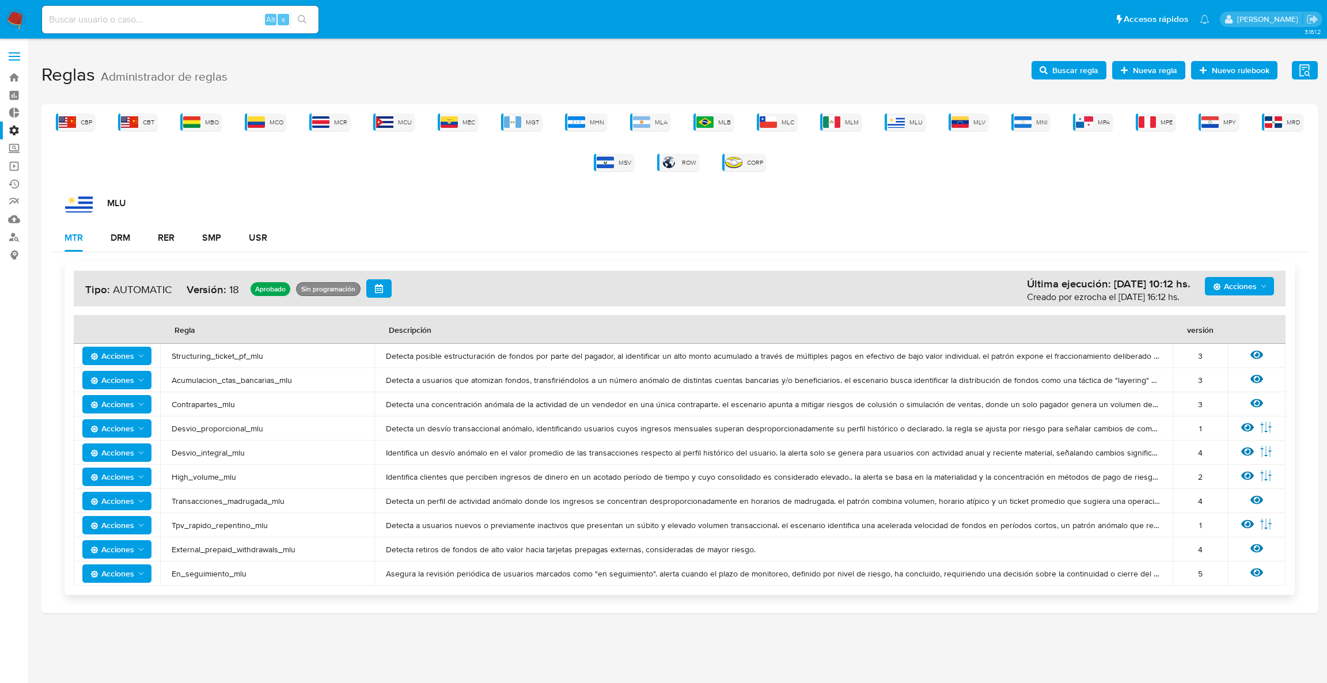
drag, startPoint x: 1221, startPoint y: 281, endPoint x: 1215, endPoint y: 282, distance: 5.8
click at [1220, 281] on span "Acciones" at bounding box center [1235, 286] width 44 height 18
click at [1215, 392] on button "Ejecuciones" at bounding box center [1239, 398] width 104 height 28
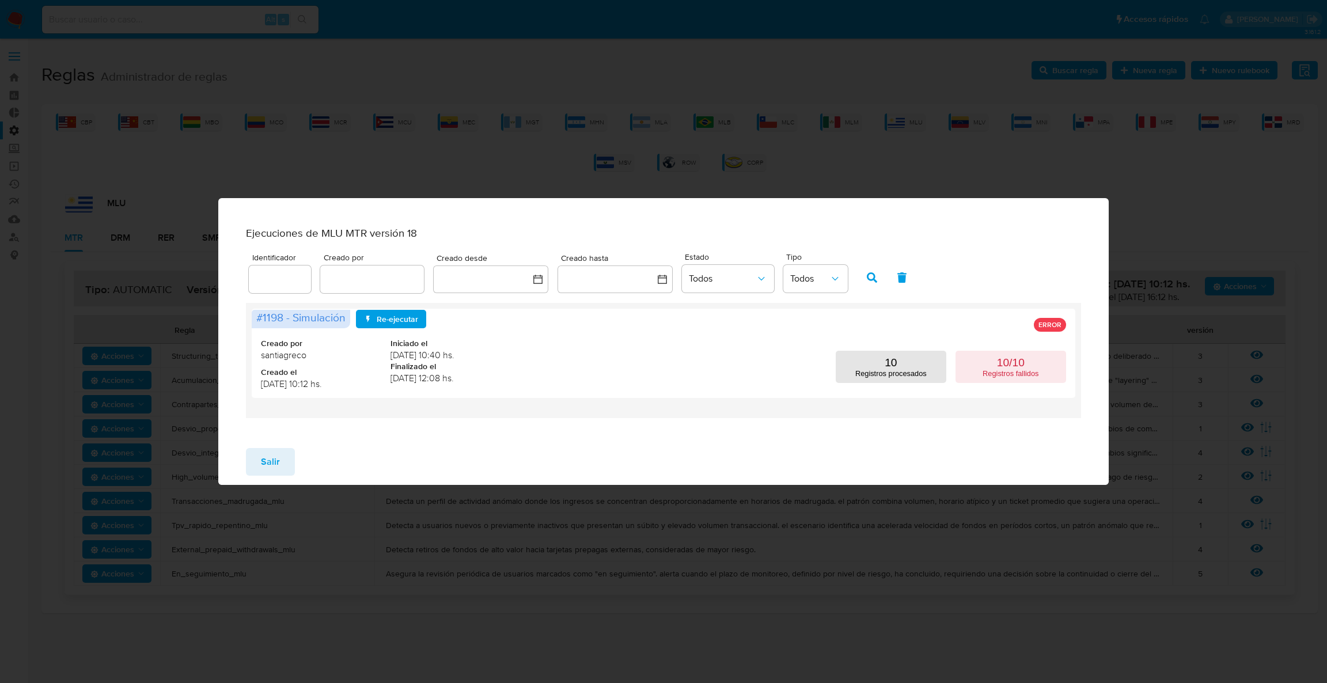
drag, startPoint x: 277, startPoint y: 462, endPoint x: 286, endPoint y: 458, distance: 10.1
click at [282, 459] on button "Salir" at bounding box center [270, 462] width 49 height 28
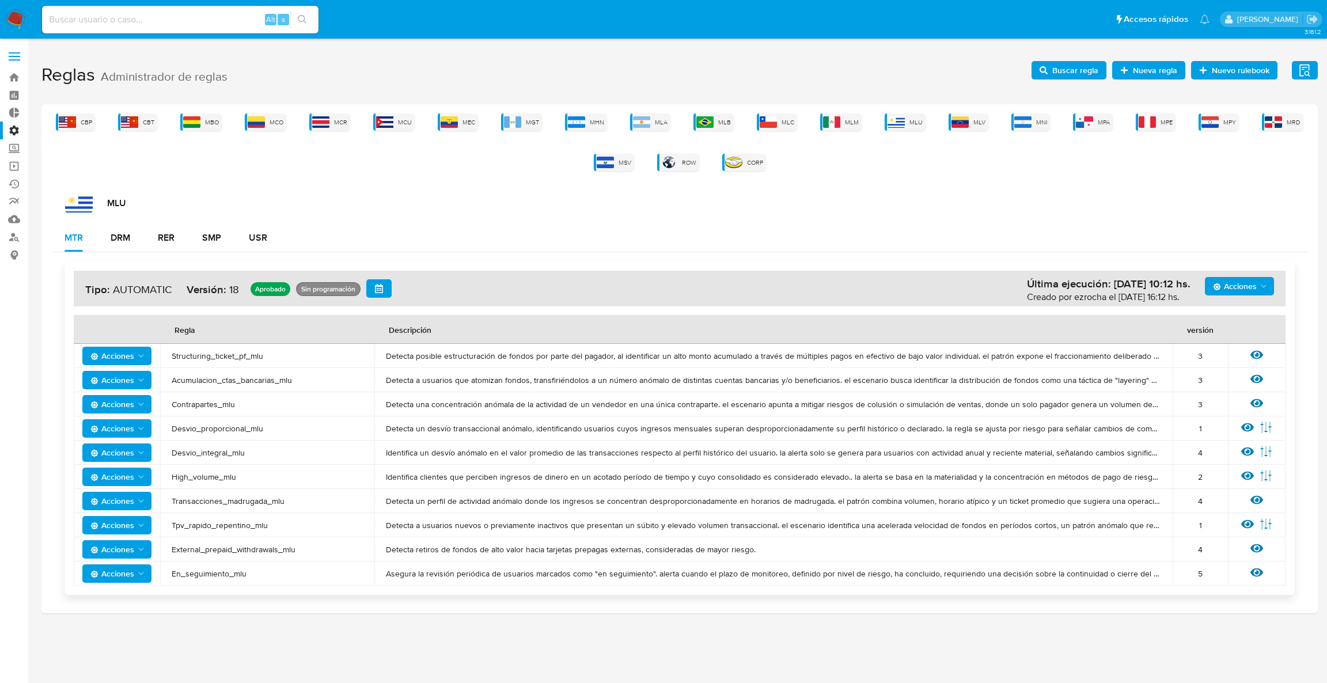
click at [1249, 271] on div "Acciones Última ejecución: 07/10/2025 10:12 hs. Creado por ezrocha el 01/10/202…" at bounding box center [679, 289] width 1211 height 36
click at [1239, 284] on span "Acciones" at bounding box center [1235, 286] width 44 height 18
click at [1232, 373] on button "Ver registros" at bounding box center [1239, 370] width 104 height 28
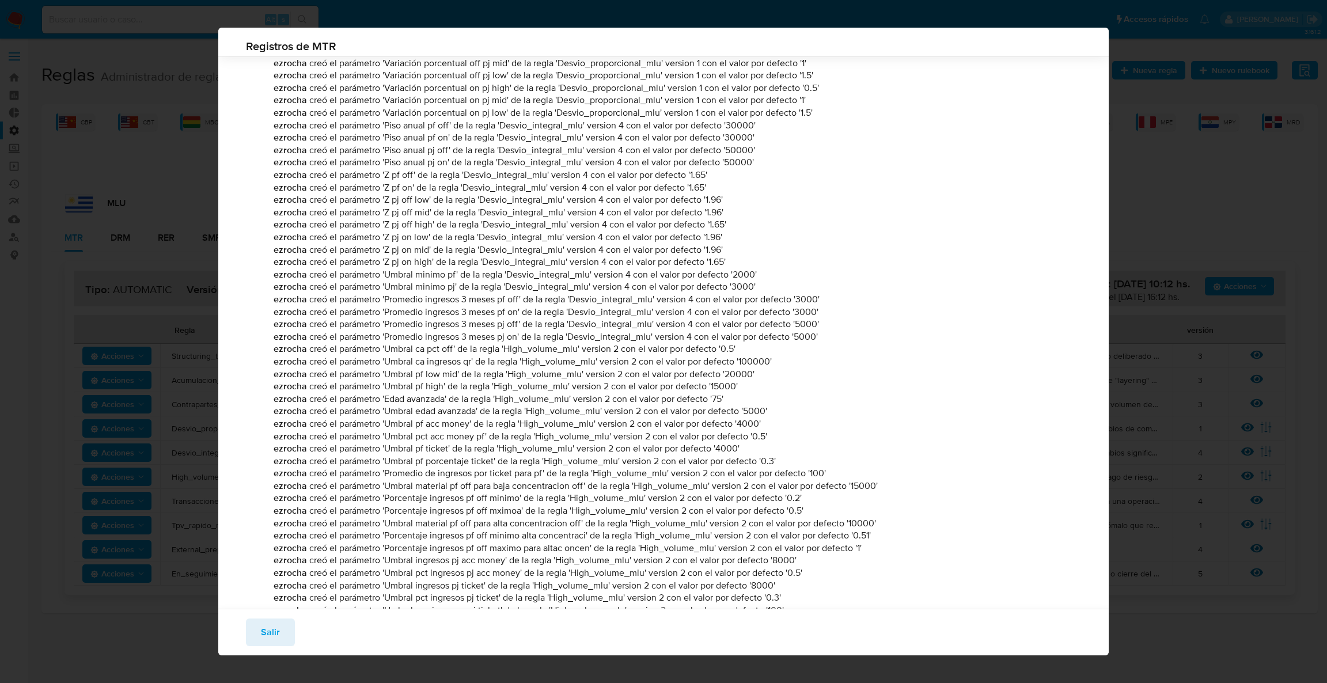
scroll to position [1148, 0]
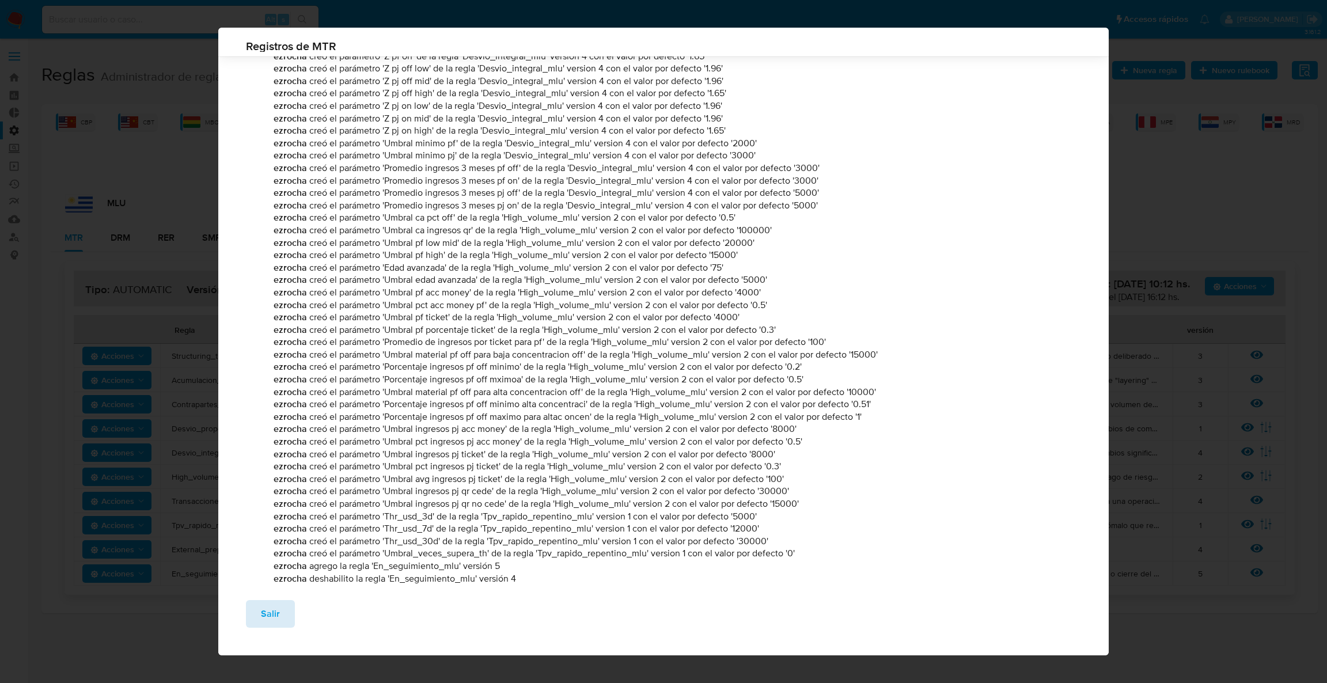
click at [274, 612] on span "Salir" at bounding box center [270, 613] width 19 height 25
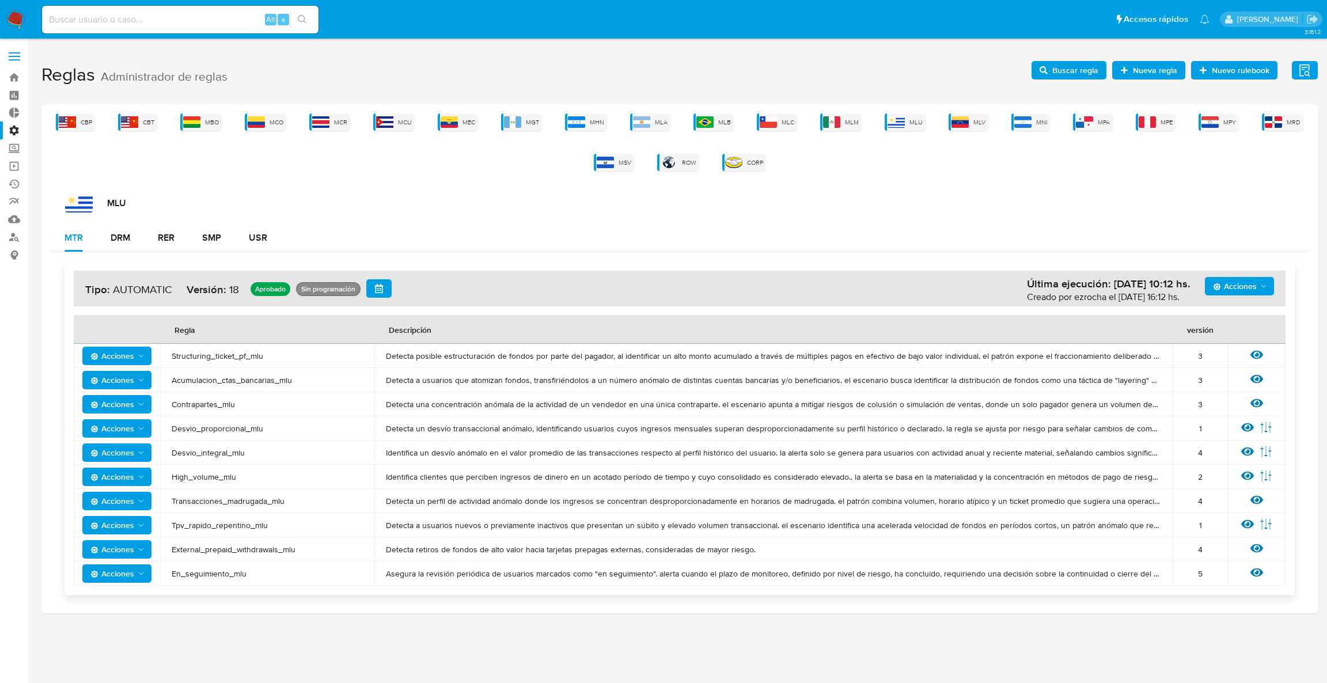
click at [1226, 289] on span "Acciones" at bounding box center [1235, 286] width 44 height 18
click at [1218, 340] on button "Ver historico" at bounding box center [1239, 343] width 104 height 28
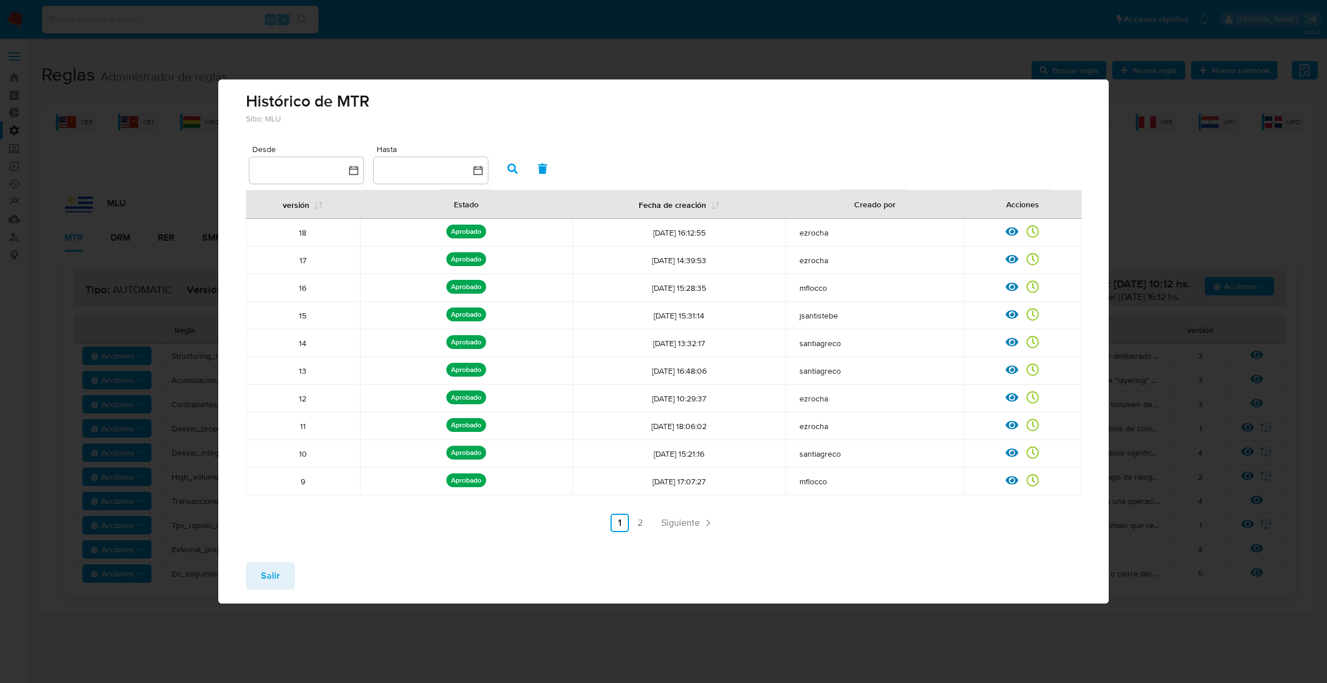
drag, startPoint x: 248, startPoint y: 555, endPoint x: 261, endPoint y: 568, distance: 18.3
click at [250, 555] on div "Salir" at bounding box center [663, 578] width 890 height 51
drag, startPoint x: 263, startPoint y: 567, endPoint x: 269, endPoint y: 559, distance: 9.9
click at [263, 566] on span "Salir" at bounding box center [270, 575] width 19 height 25
